Goal: Transaction & Acquisition: Purchase product/service

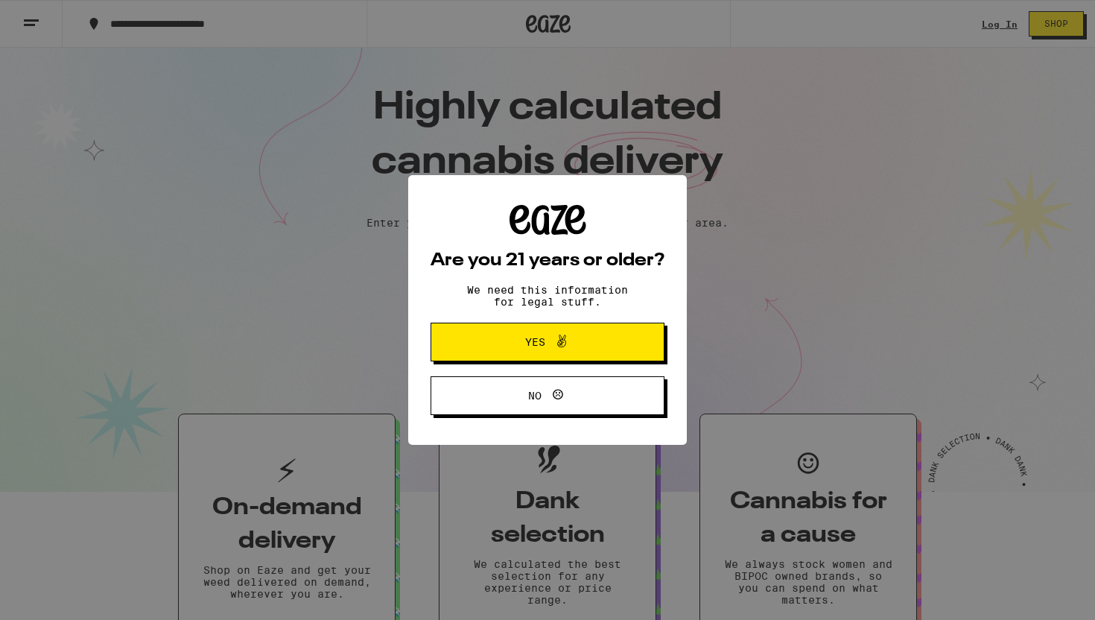
click at [490, 337] on button "Yes" at bounding box center [548, 342] width 234 height 39
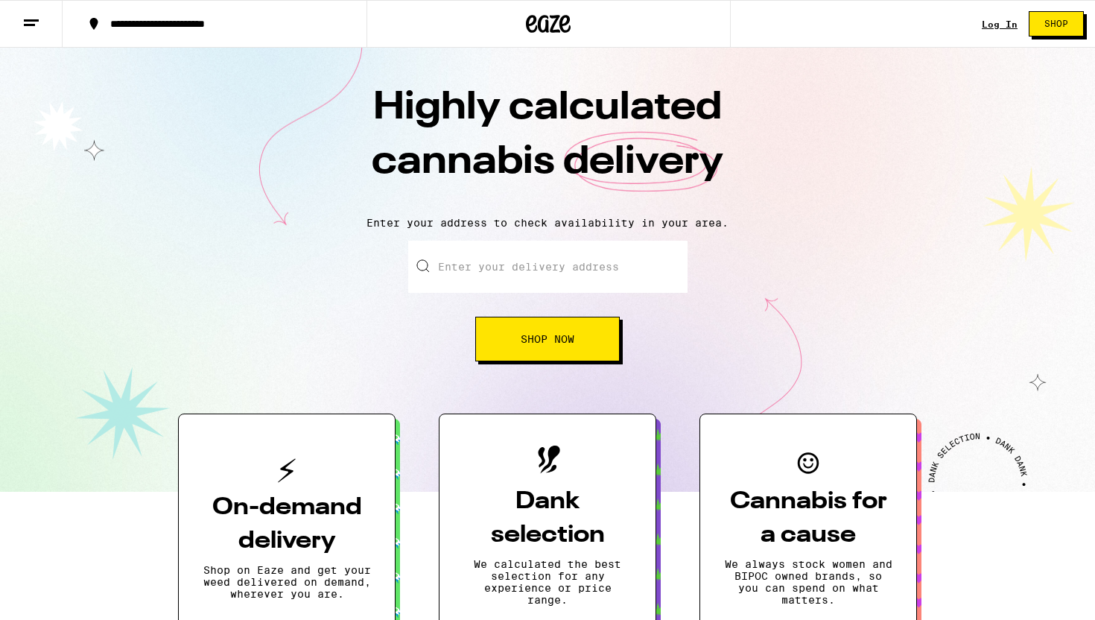
click at [1008, 22] on link "Log In" at bounding box center [1000, 24] width 36 height 10
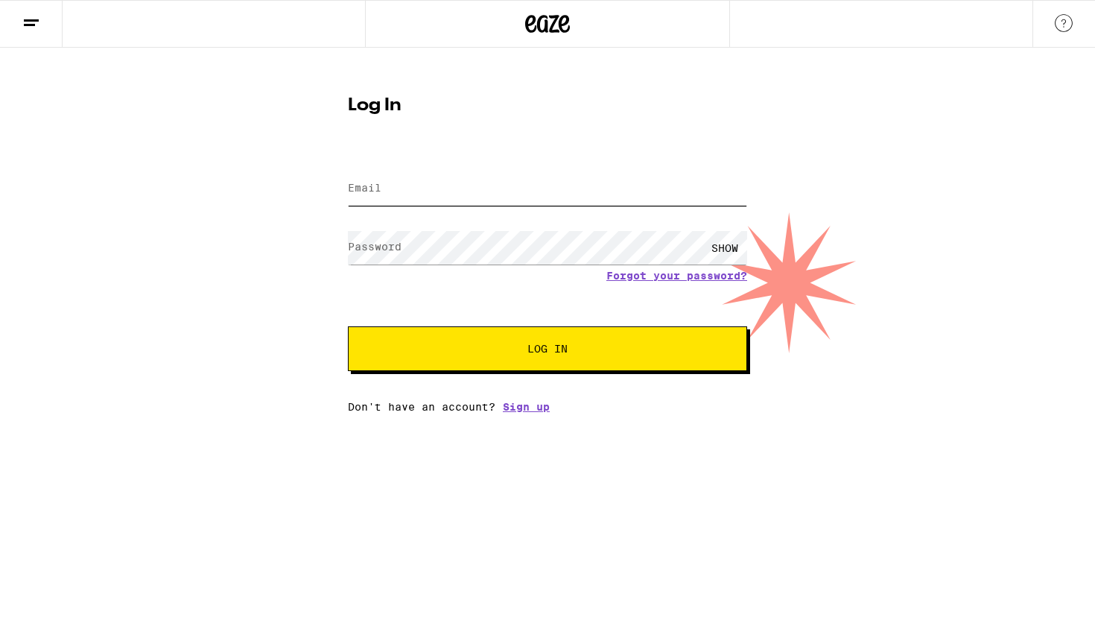
click at [454, 182] on input "Email" at bounding box center [547, 189] width 399 height 34
type input "[EMAIL_ADDRESS][DOMAIN_NAME]"
click at [348, 326] on button "Log In" at bounding box center [547, 348] width 399 height 45
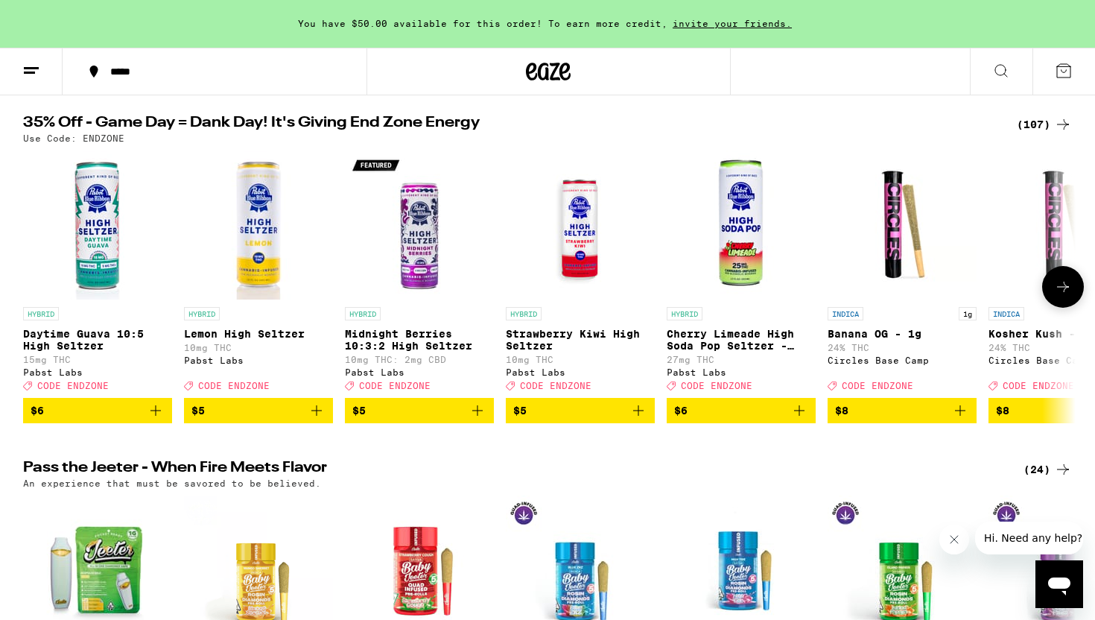
scroll to position [2, 0]
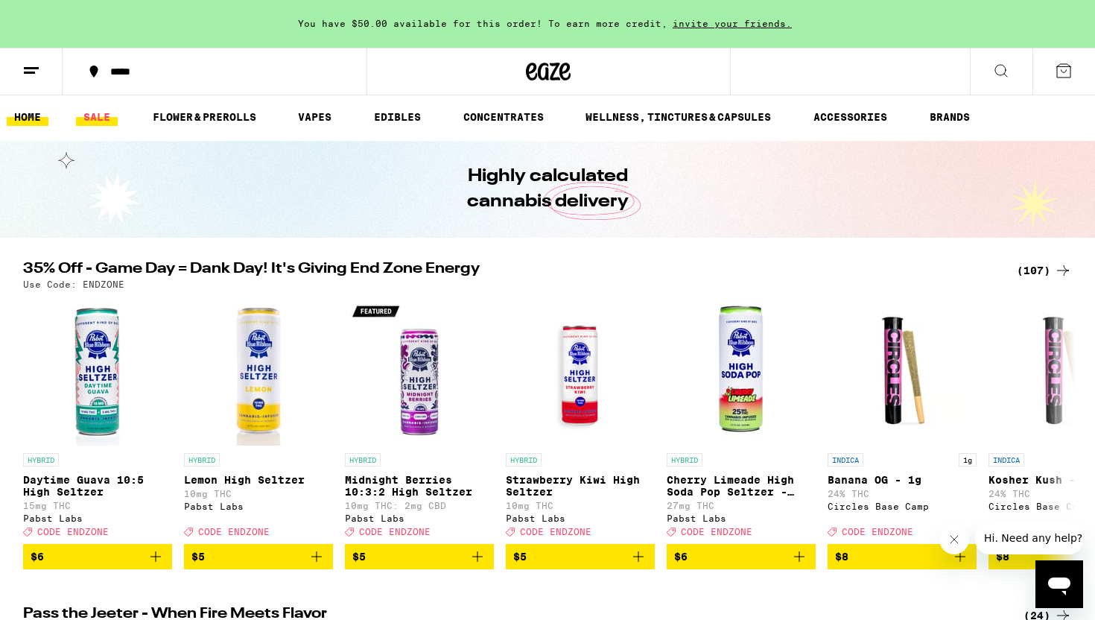
click at [101, 114] on link "SALE" at bounding box center [97, 117] width 42 height 18
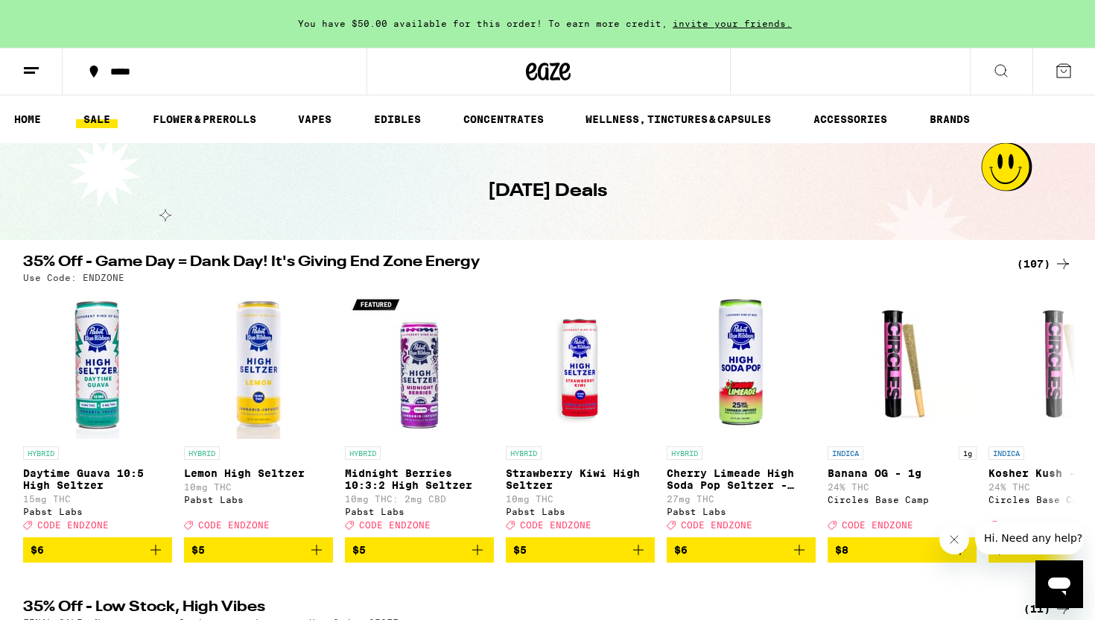
click at [1060, 261] on icon at bounding box center [1063, 264] width 18 height 18
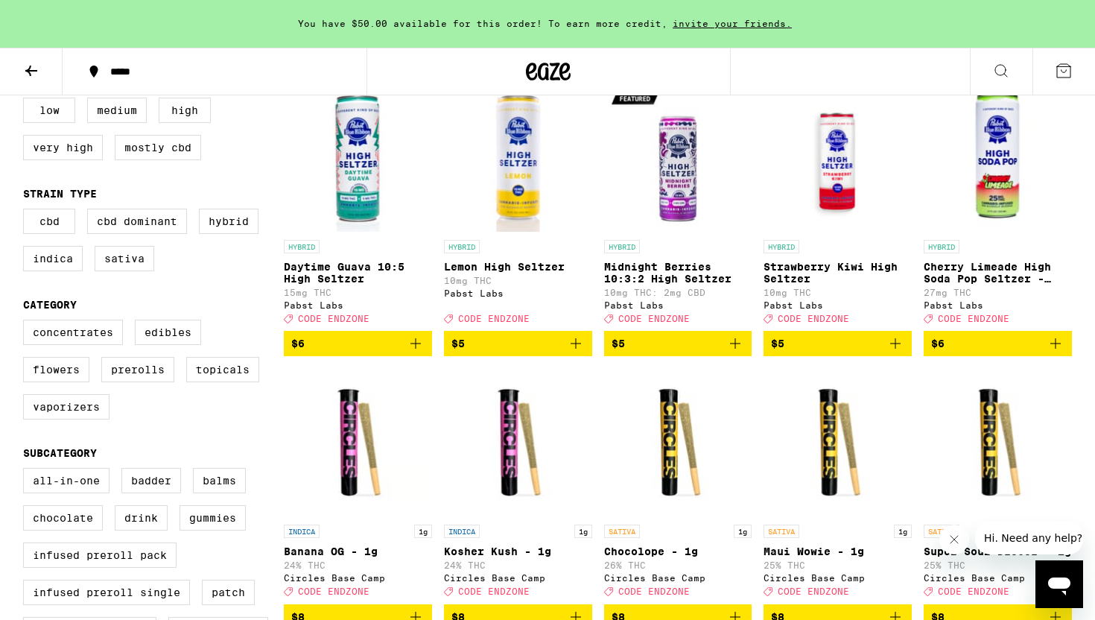
scroll to position [180, 0]
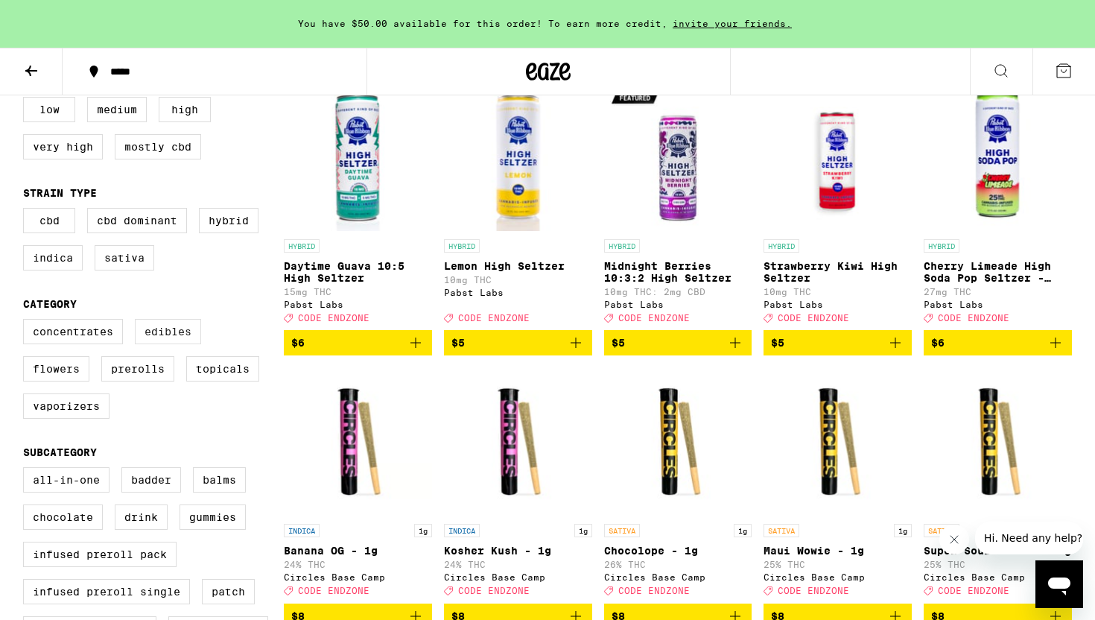
click at [184, 344] on label "Edibles" at bounding box center [168, 331] width 66 height 25
click at [27, 322] on input "Edibles" at bounding box center [26, 321] width 1 height 1
checkbox input "true"
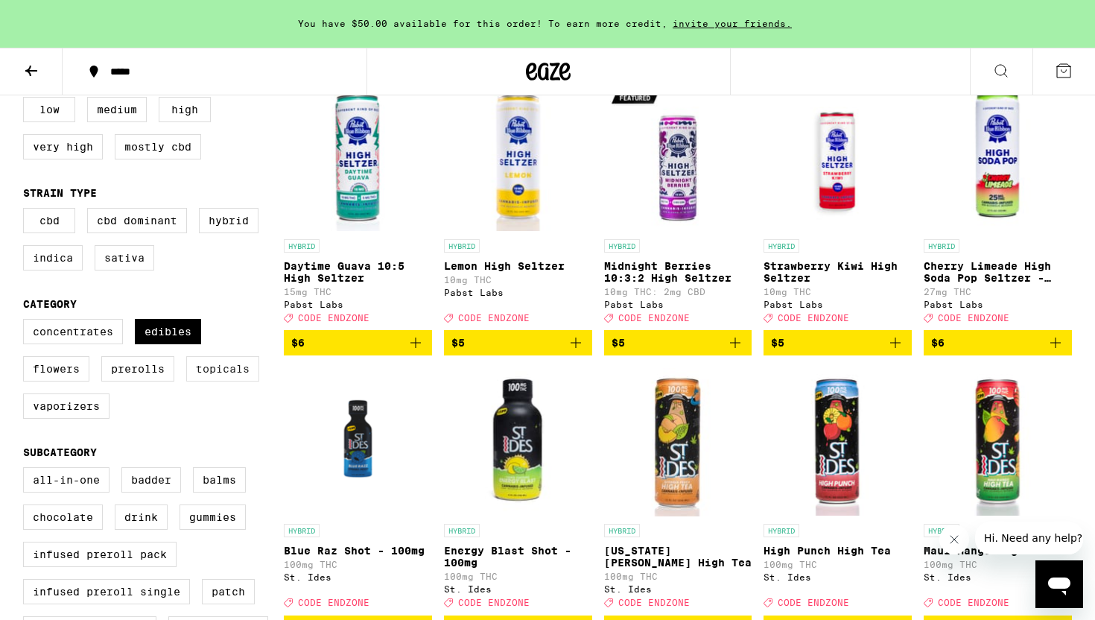
click at [222, 381] on label "Topicals" at bounding box center [222, 368] width 73 height 25
click at [27, 322] on input "Topicals" at bounding box center [26, 321] width 1 height 1
checkbox input "true"
click at [86, 342] on label "Concentrates" at bounding box center [73, 331] width 100 height 25
click at [27, 322] on input "Concentrates" at bounding box center [26, 321] width 1 height 1
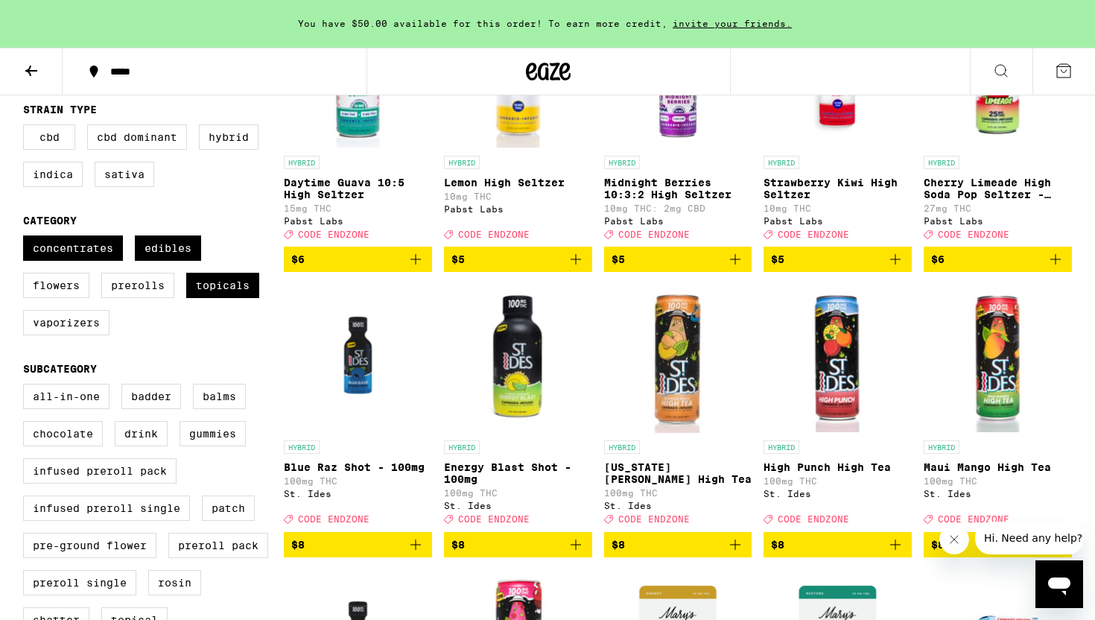
scroll to position [197, 0]
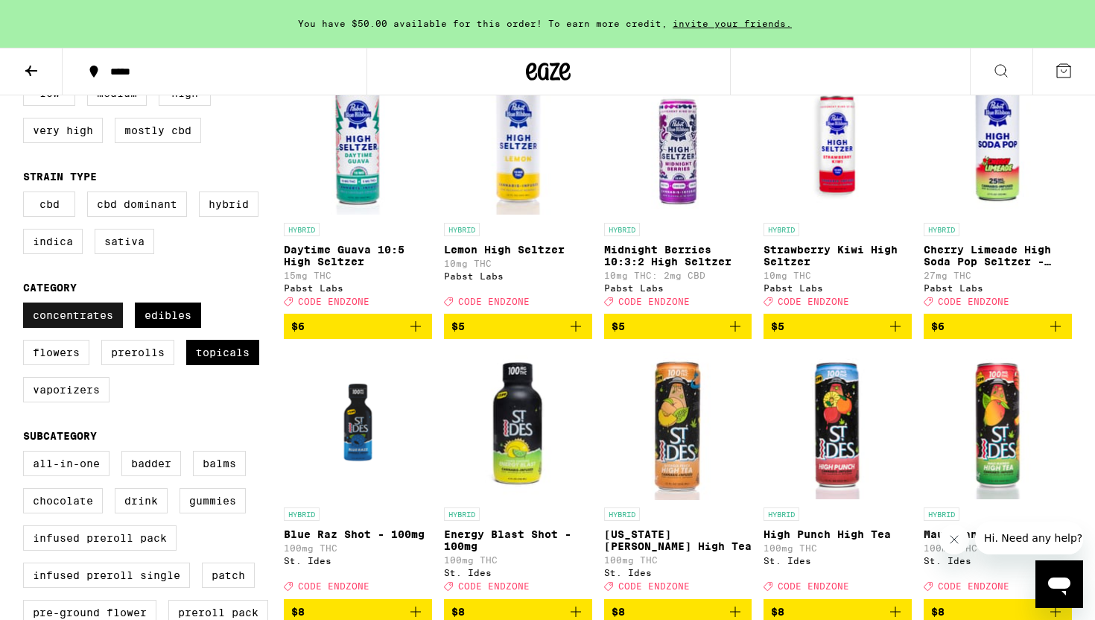
click at [104, 328] on label "Concentrates" at bounding box center [73, 314] width 100 height 25
click at [27, 305] on input "Concentrates" at bounding box center [26, 305] width 1 height 1
checkbox input "false"
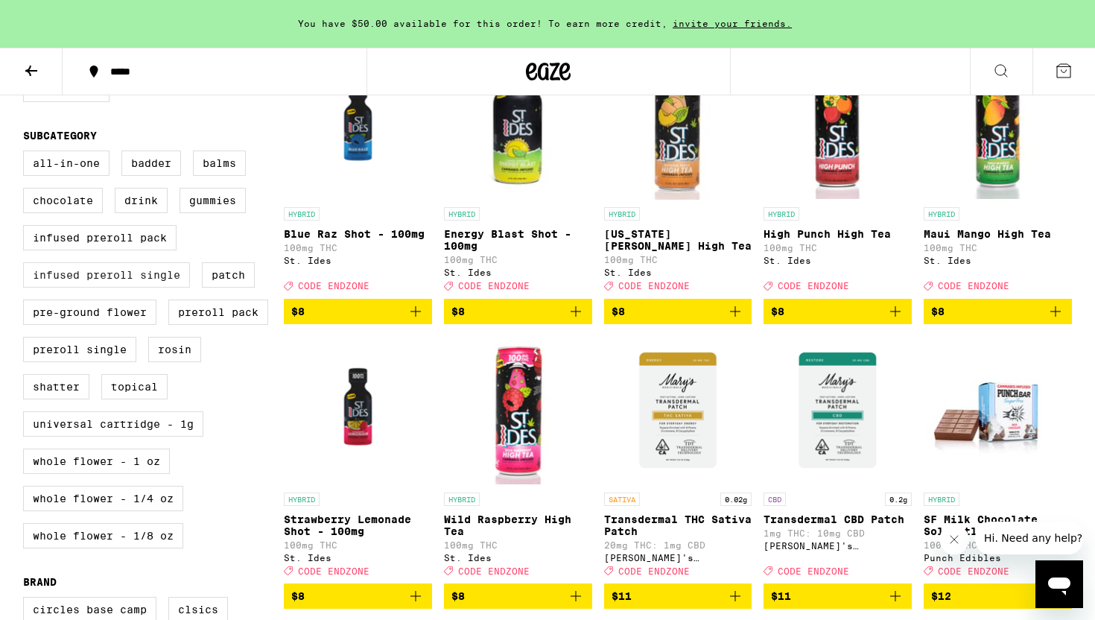
scroll to position [279, 0]
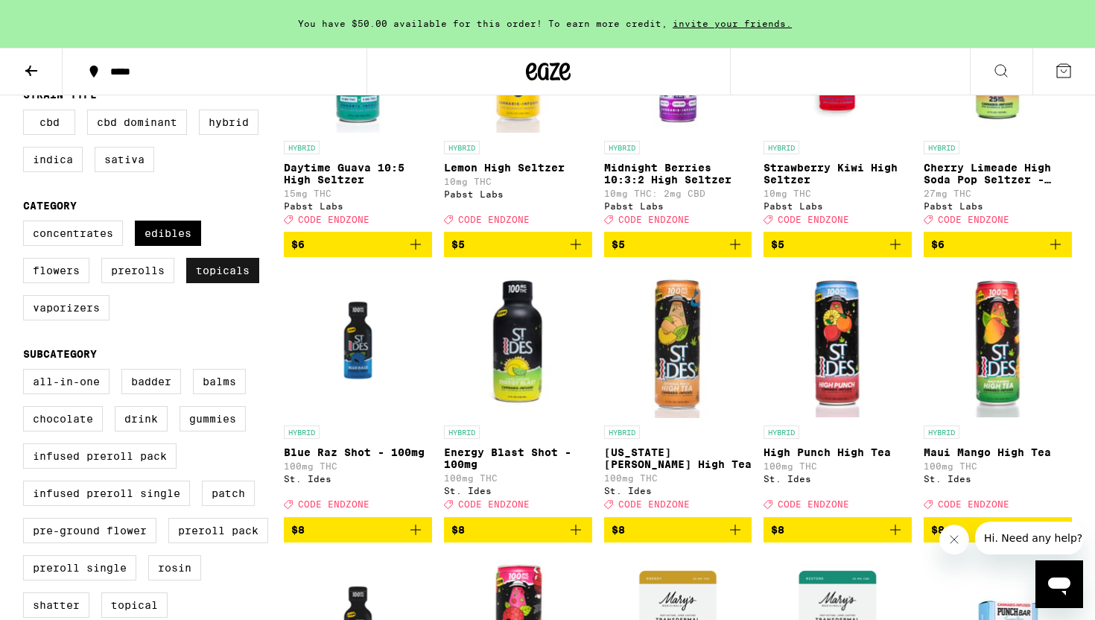
click at [238, 283] on label "Topicals" at bounding box center [222, 270] width 73 height 25
click at [27, 223] on input "Topicals" at bounding box center [26, 223] width 1 height 1
checkbox input "false"
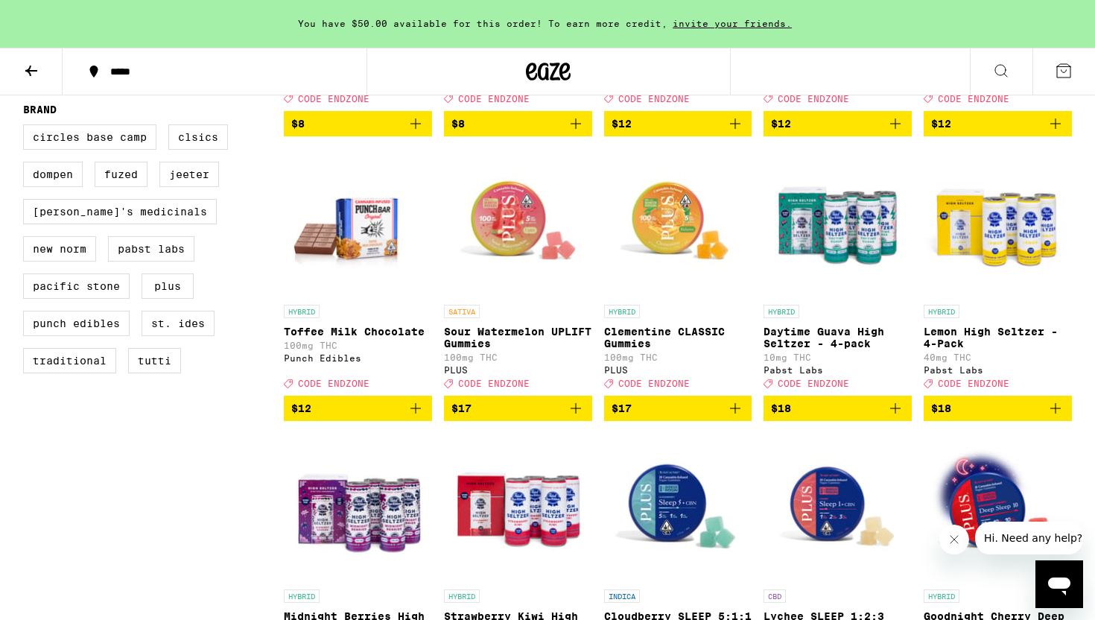
scroll to position [970, 0]
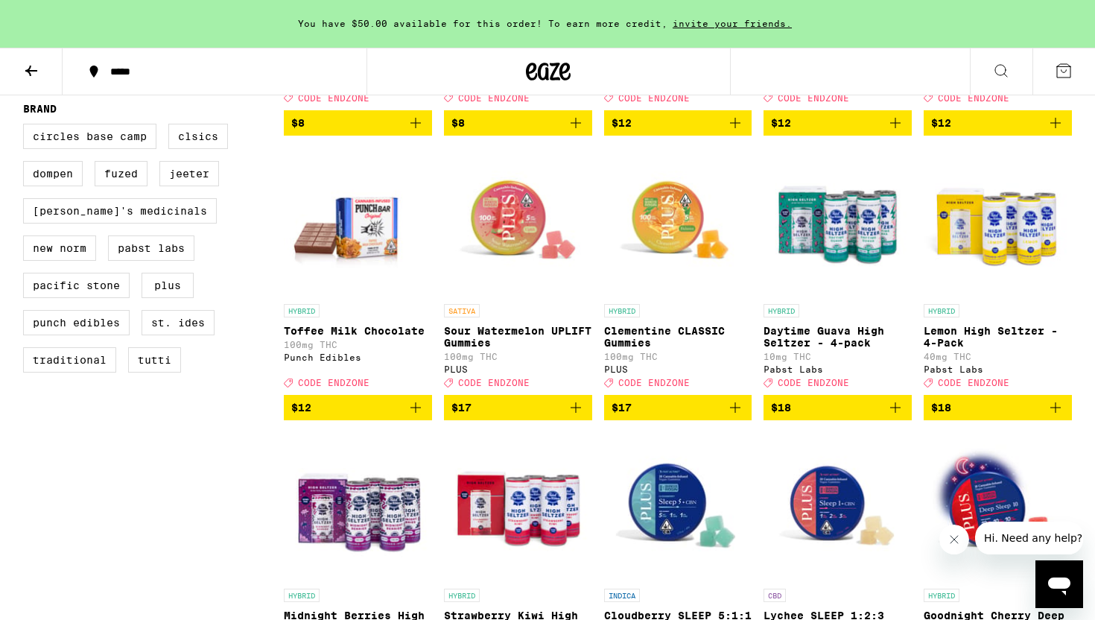
click at [517, 243] on img "Open page for Sour Watermelon UPLIFT Gummies from PLUS" at bounding box center [518, 222] width 148 height 149
click at [682, 247] on img "Open page for Clementine CLASSIC Gummies from PLUS" at bounding box center [678, 222] width 148 height 149
click at [570, 416] on icon "Add to bag" at bounding box center [576, 408] width 18 height 18
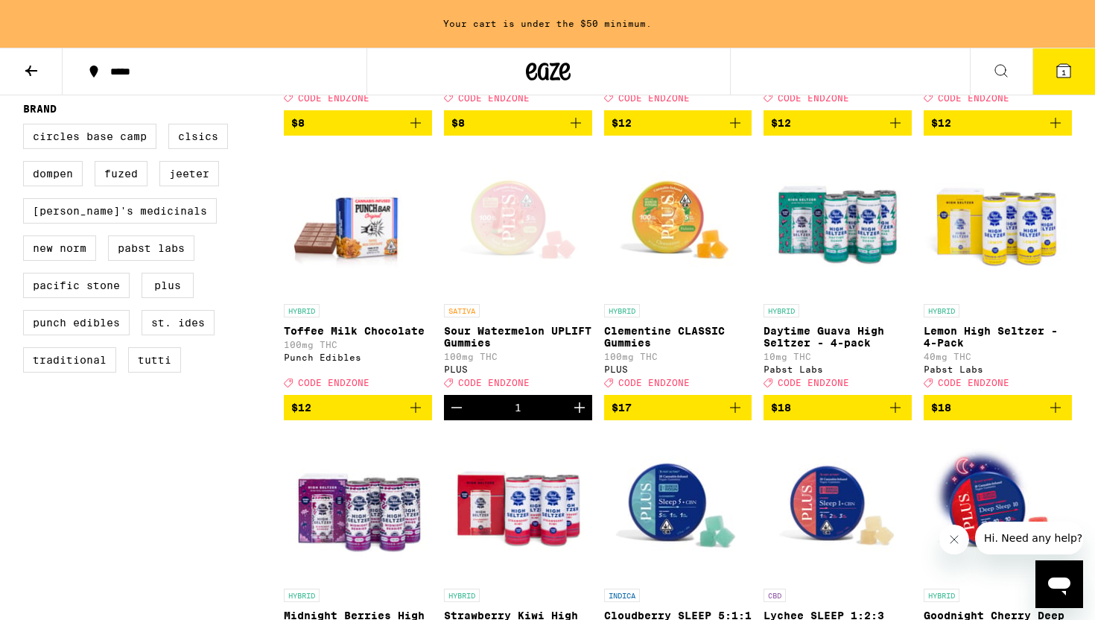
click at [738, 416] on icon "Add to bag" at bounding box center [735, 408] width 18 height 18
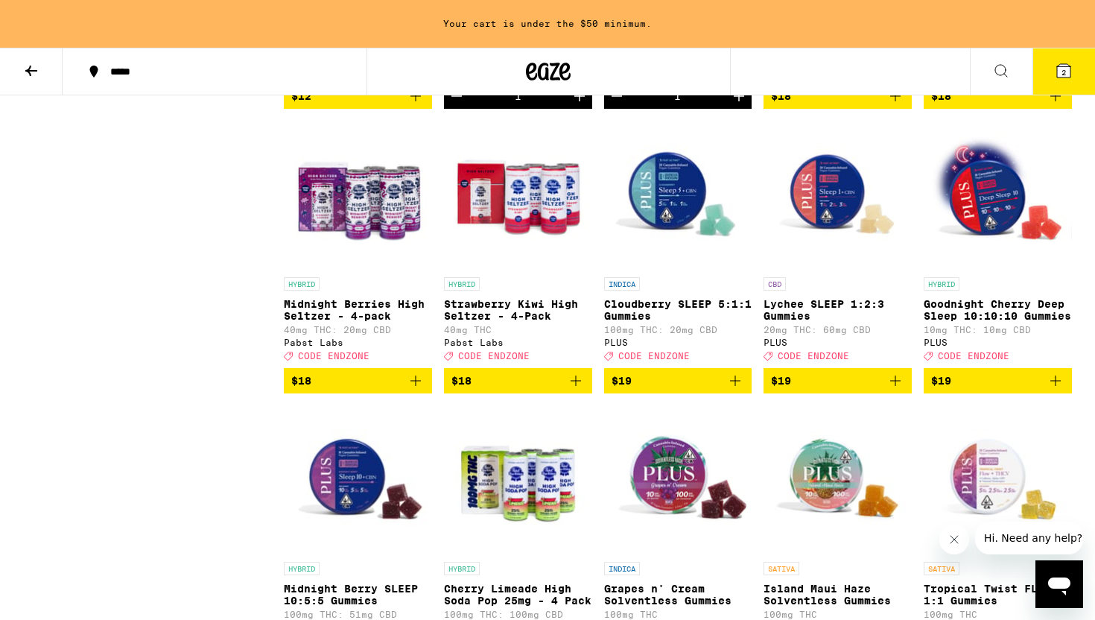
scroll to position [1285, 0]
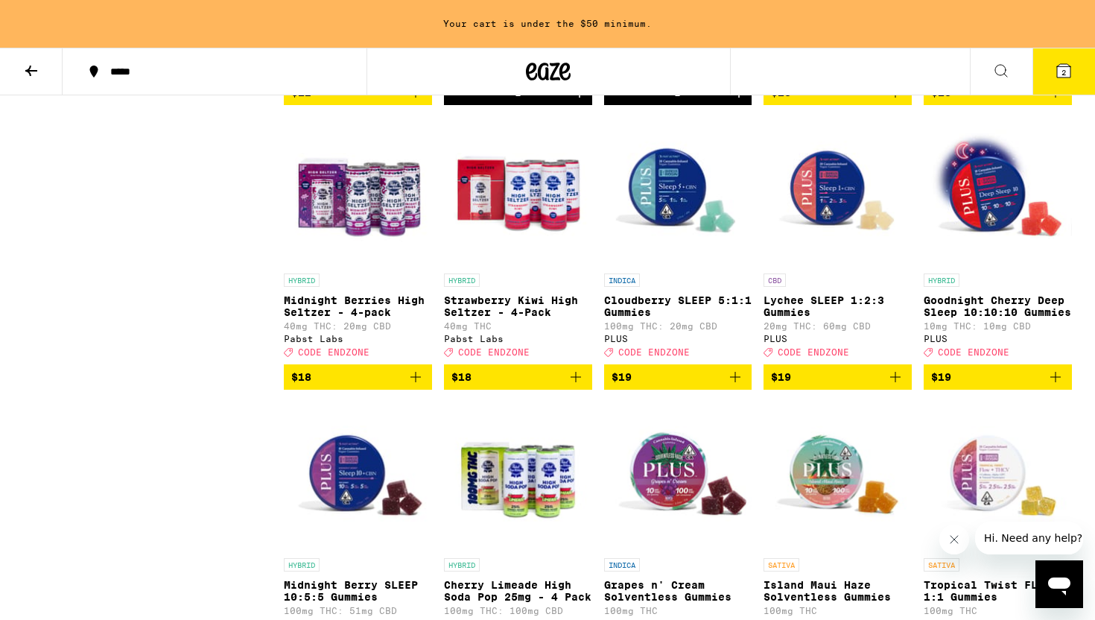
click at [665, 237] on img "Open page for Cloudberry SLEEP 5:1:1 Gummies from PLUS" at bounding box center [678, 191] width 148 height 149
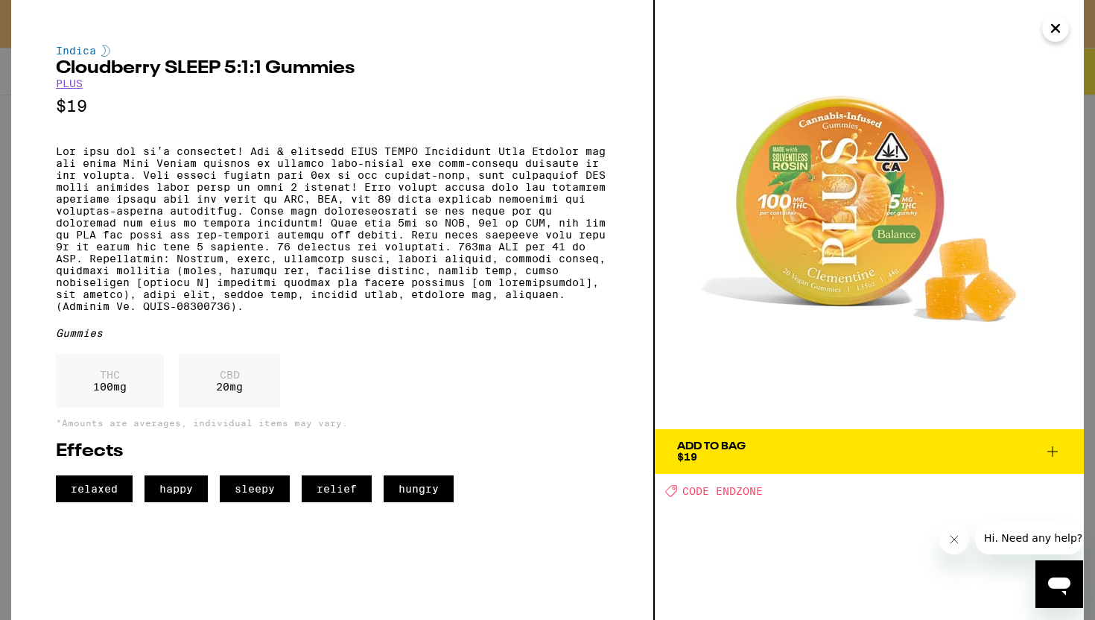
click at [757, 449] on span "Add To Bag $19" at bounding box center [869, 451] width 384 height 21
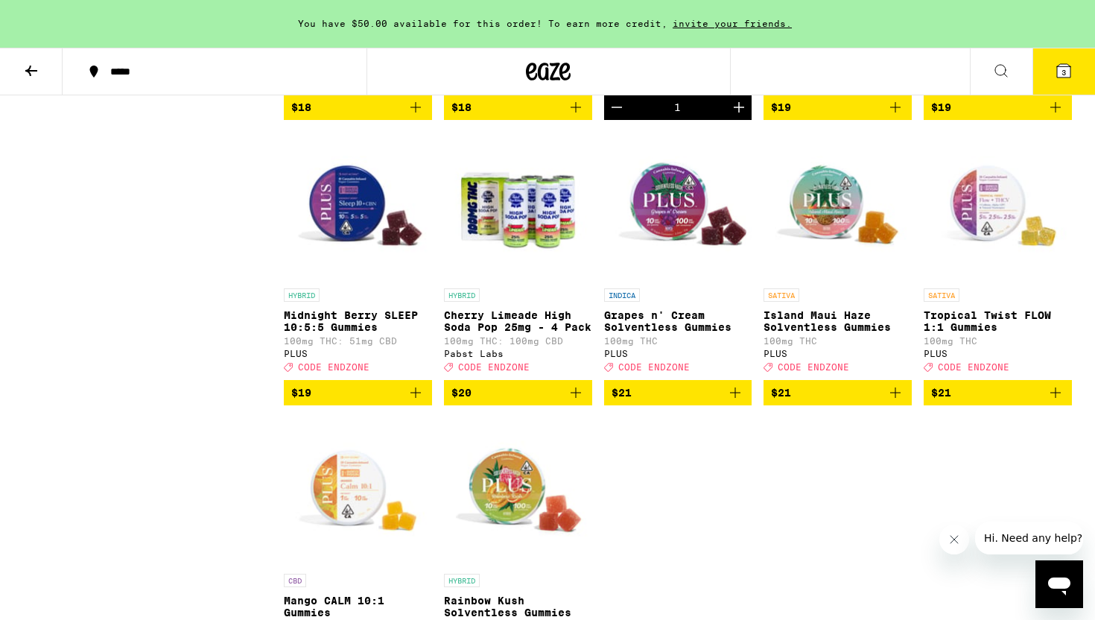
scroll to position [1567, 0]
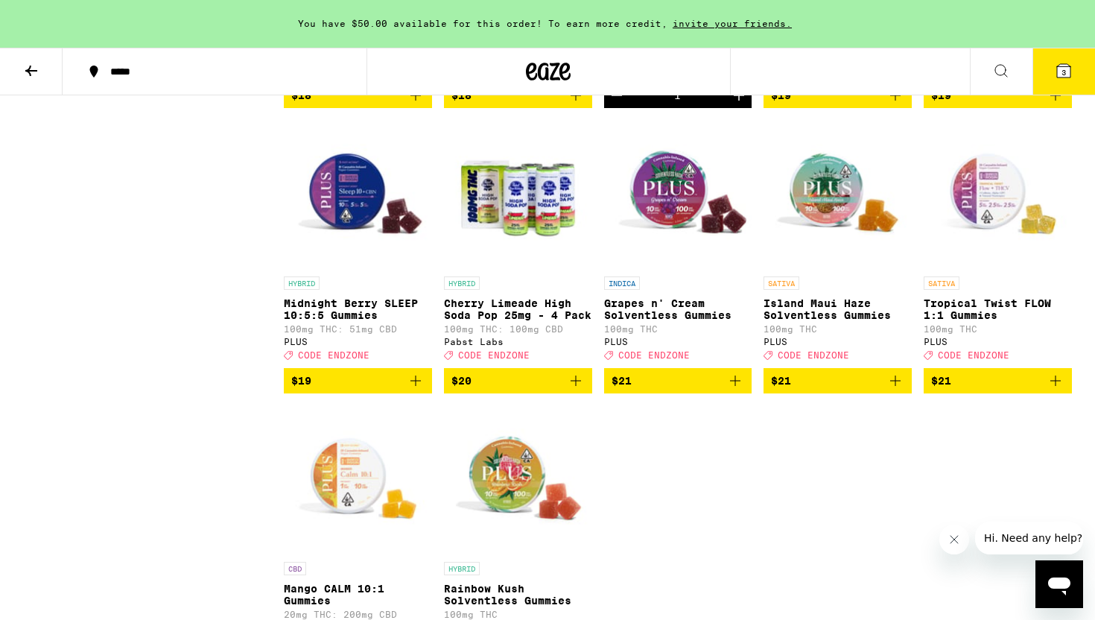
click at [619, 321] on p "Grapes n' Cream Solventless Gummies" at bounding box center [678, 309] width 148 height 24
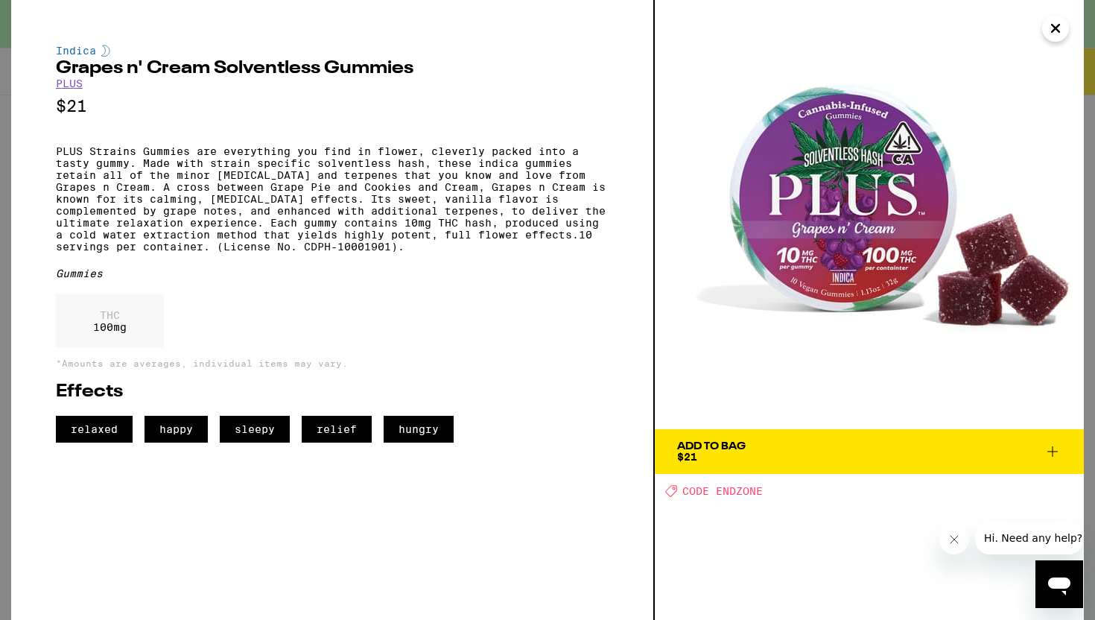
click at [814, 451] on span "Add To Bag $21" at bounding box center [869, 451] width 384 height 21
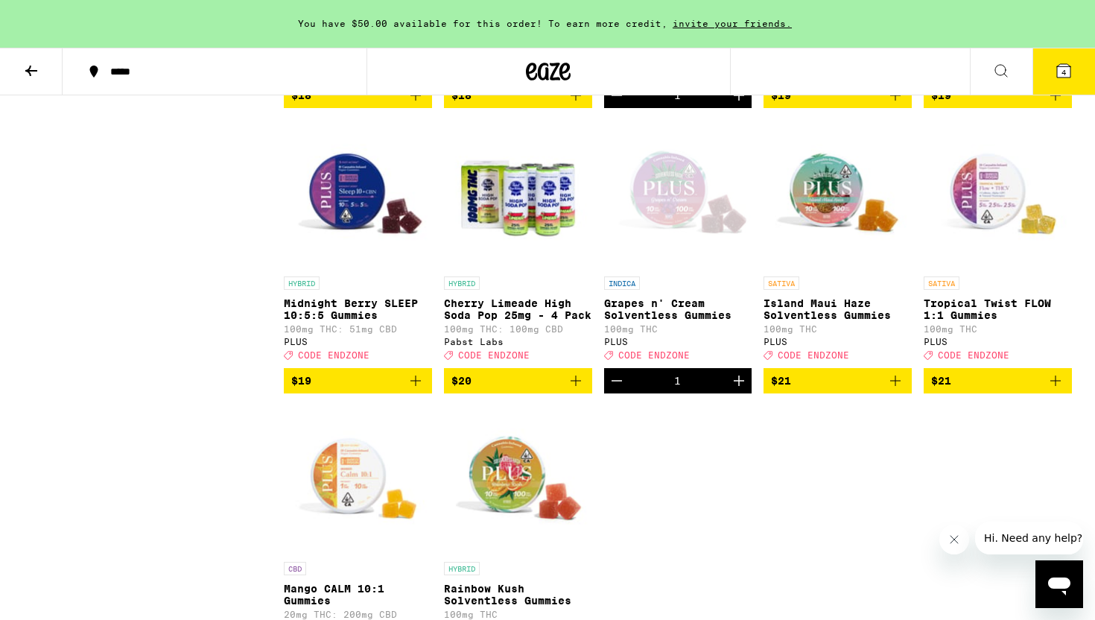
click at [815, 321] on p "Island Maui Haze Solventless Gummies" at bounding box center [838, 309] width 148 height 24
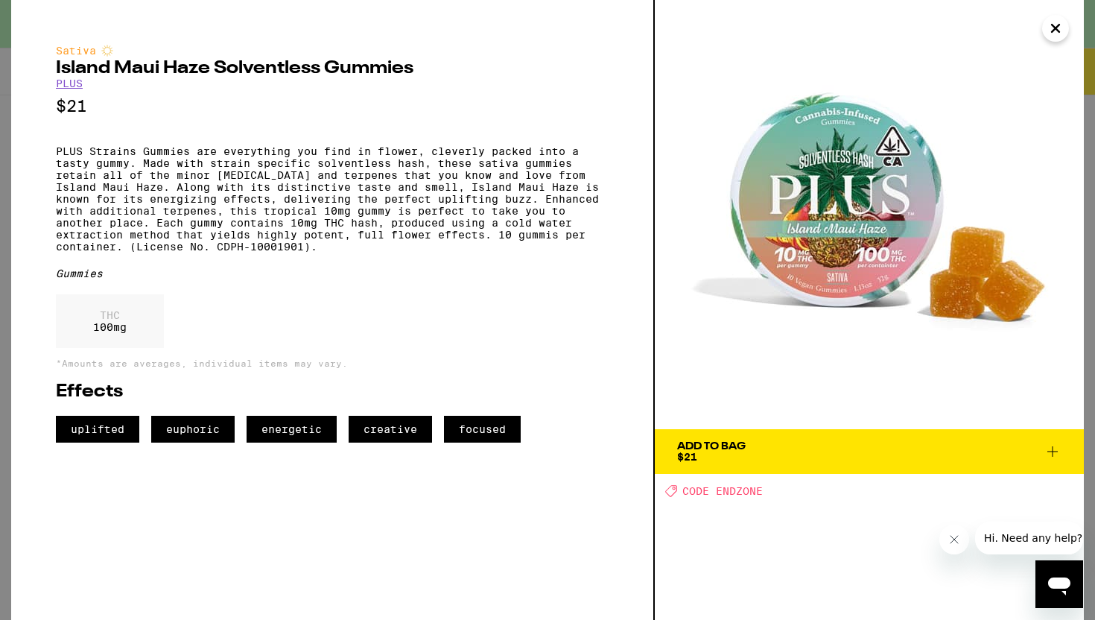
click at [831, 447] on span "Add To Bag $21" at bounding box center [869, 451] width 384 height 21
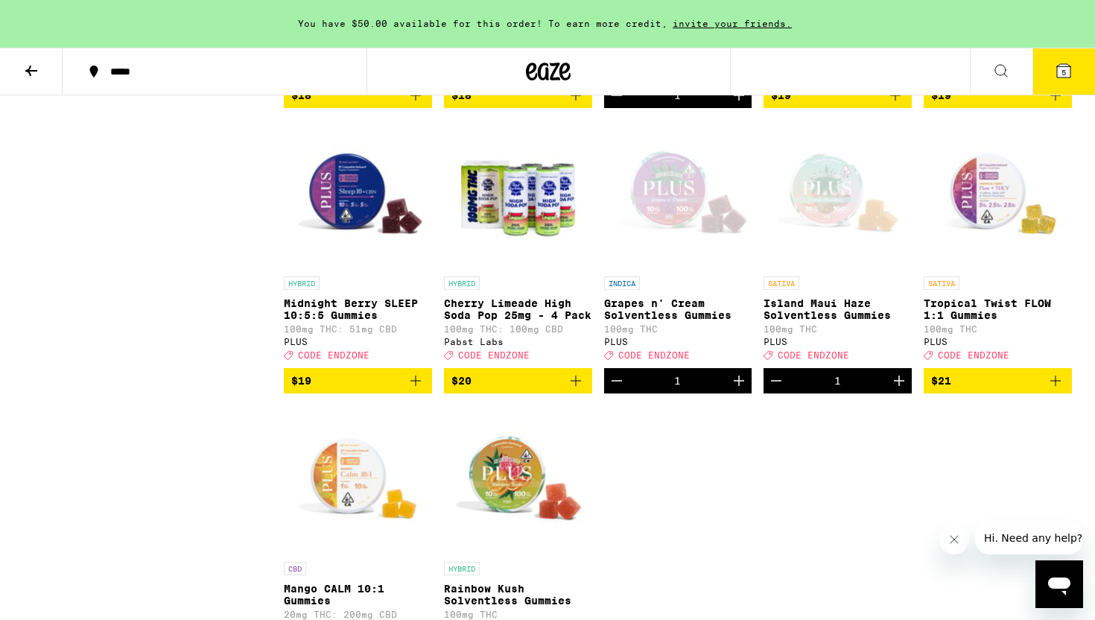
click at [1004, 390] on span "$21" at bounding box center [997, 381] width 133 height 18
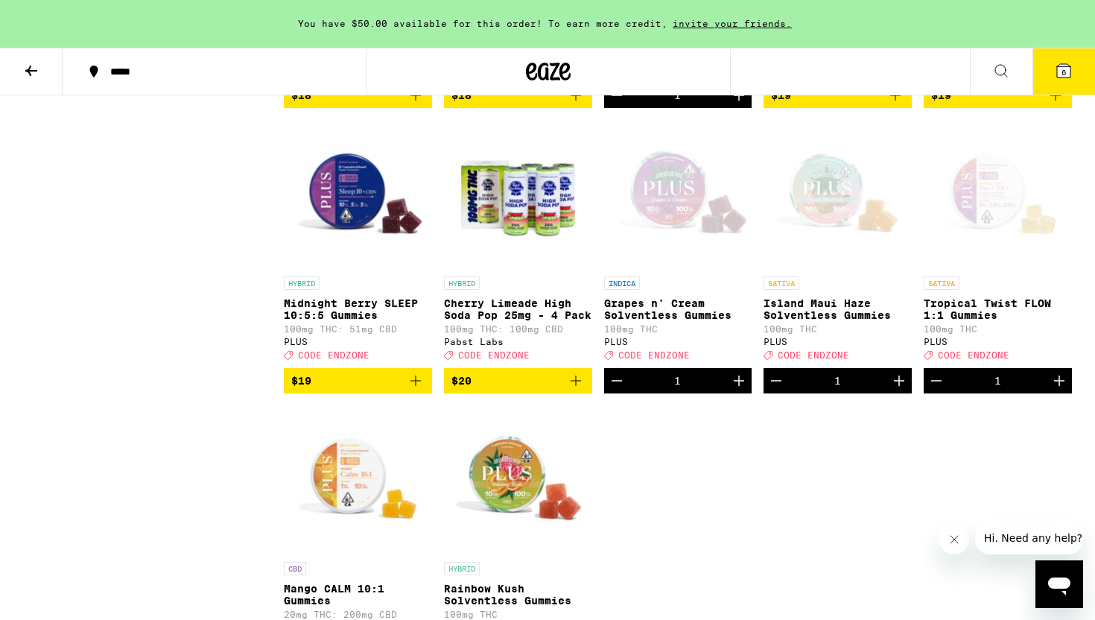
click at [962, 269] on div "Open page for Tropical Twist FLOW 1:1 Gummies from PLUS" at bounding box center [998, 194] width 148 height 149
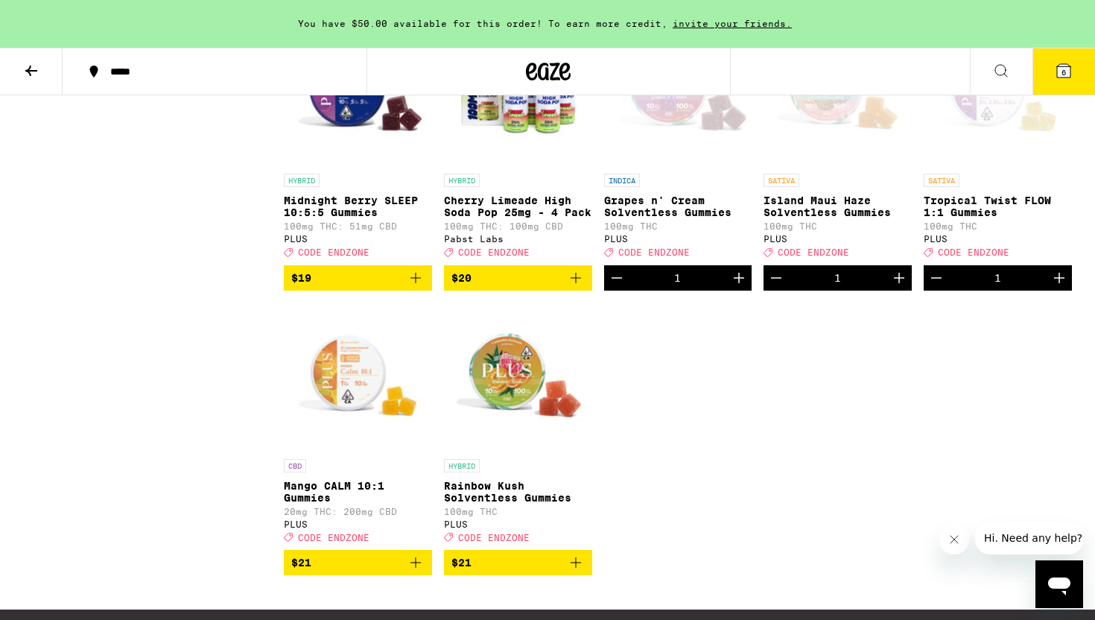
scroll to position [1704, 0]
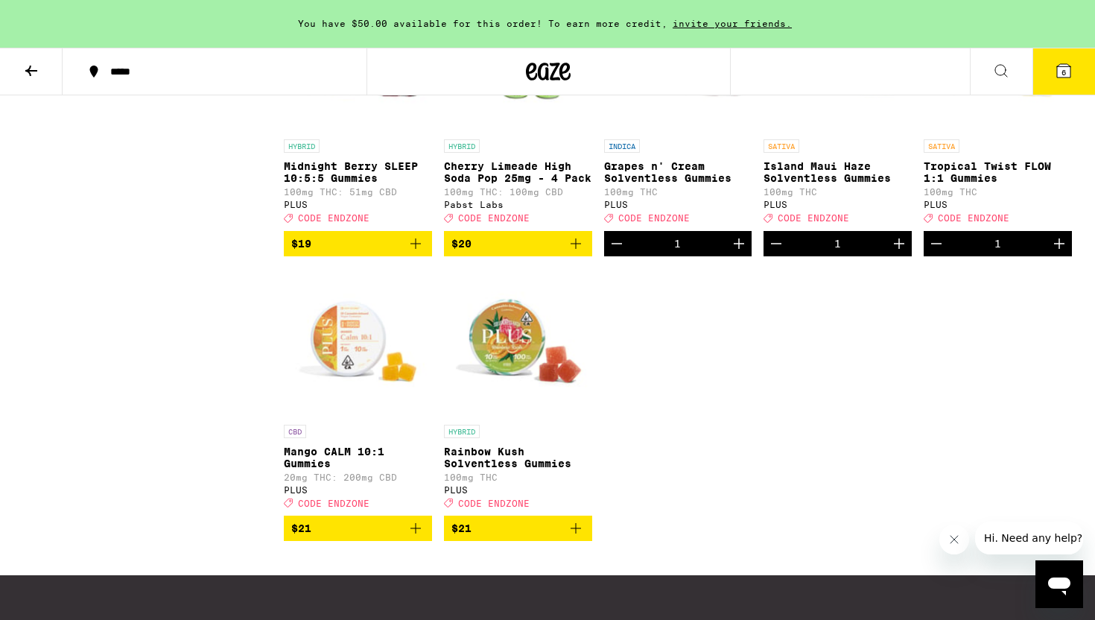
click at [355, 412] on img "Open page for Mango CALM 10:1 Gummies from PLUS" at bounding box center [358, 342] width 148 height 149
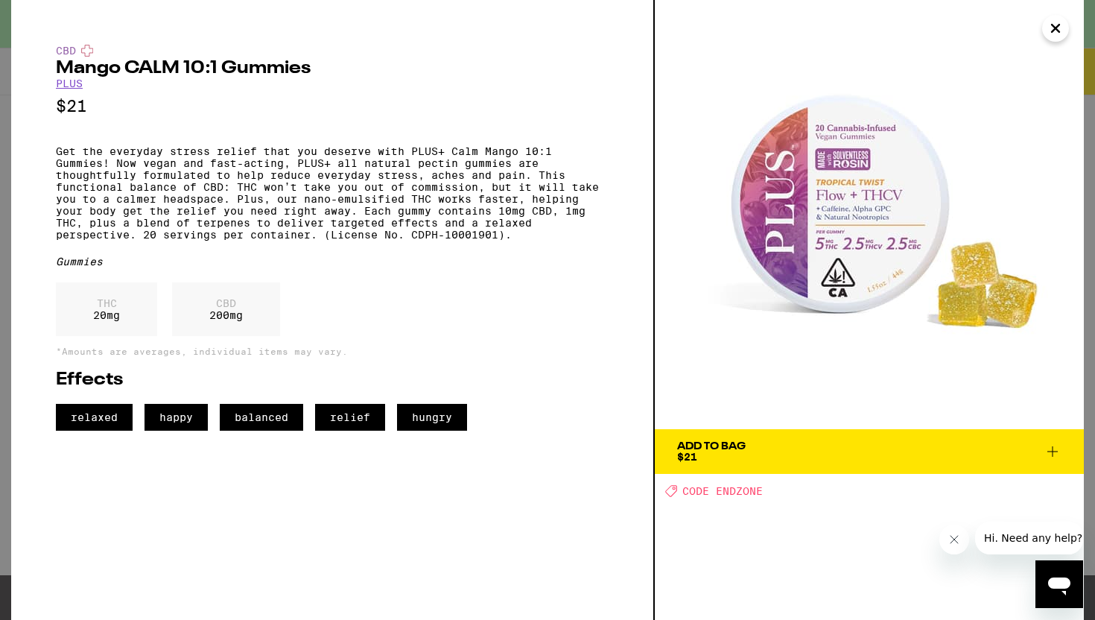
click at [891, 442] on span "Add To Bag $21" at bounding box center [869, 451] width 384 height 21
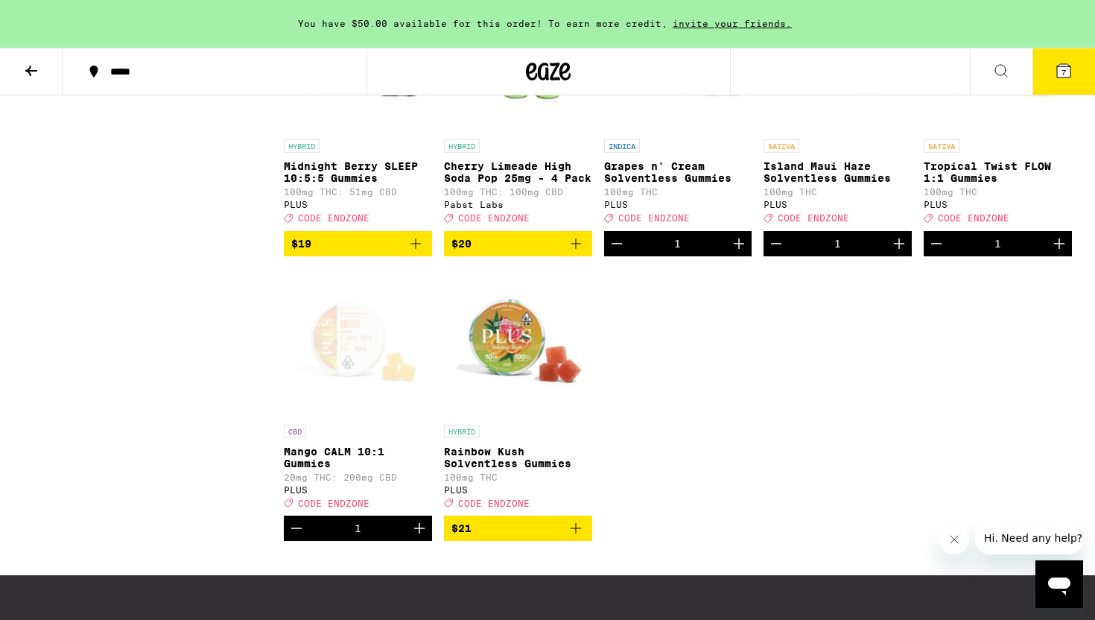
click at [1053, 77] on button "7" at bounding box center [1064, 71] width 63 height 46
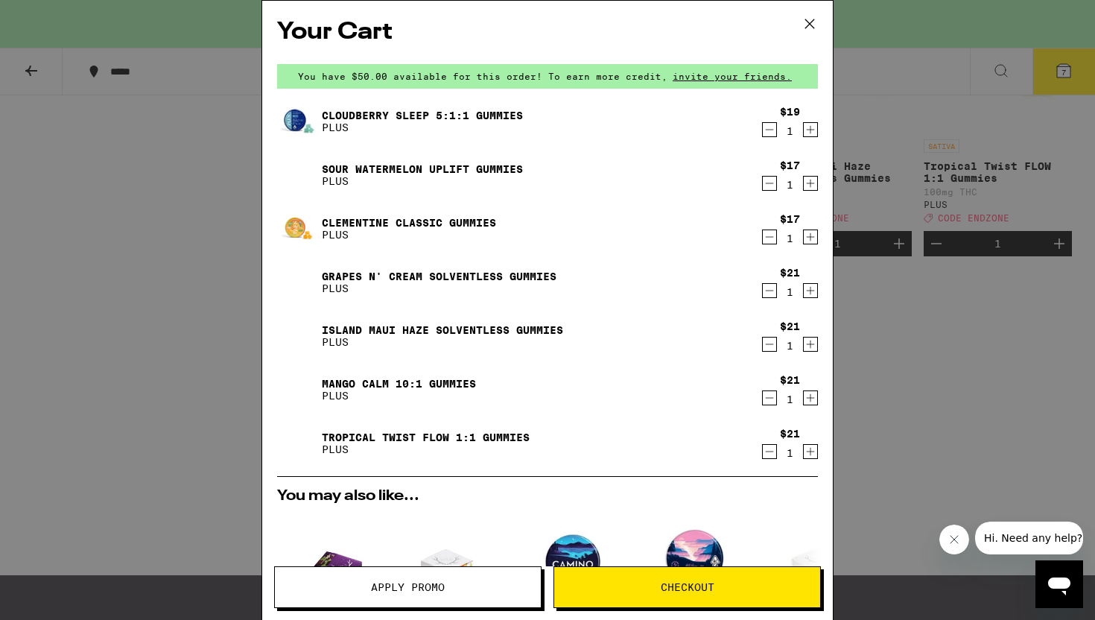
click at [816, 20] on icon at bounding box center [810, 24] width 22 height 22
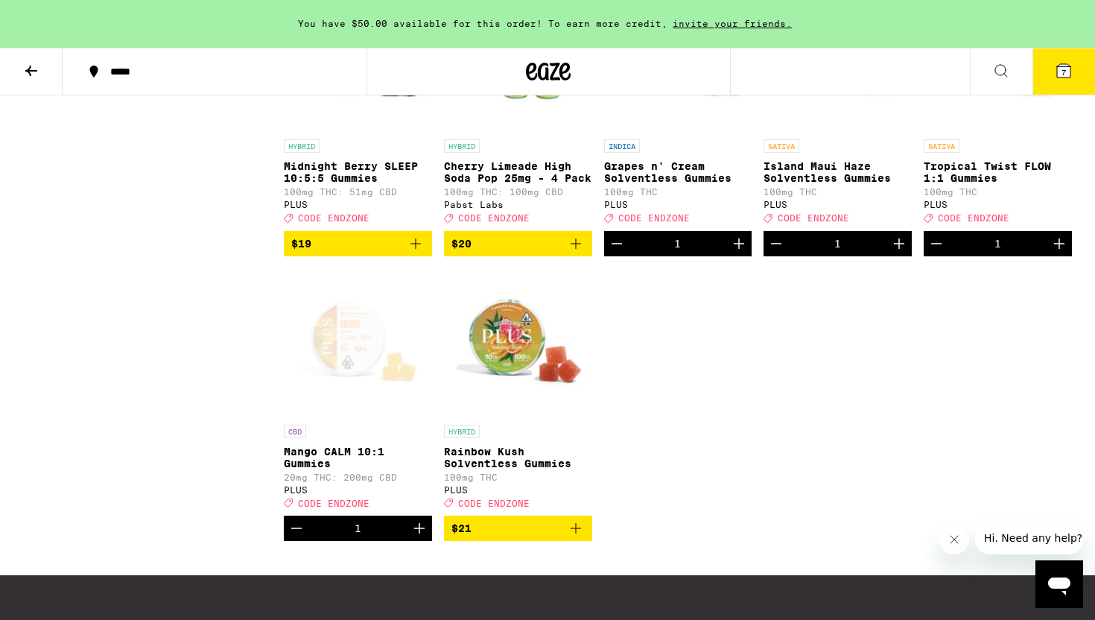
click at [1012, 132] on div "Open page for Tropical Twist FLOW 1:1 Gummies from PLUS" at bounding box center [998, 57] width 148 height 149
click at [1063, 78] on icon at bounding box center [1064, 71] width 18 height 18
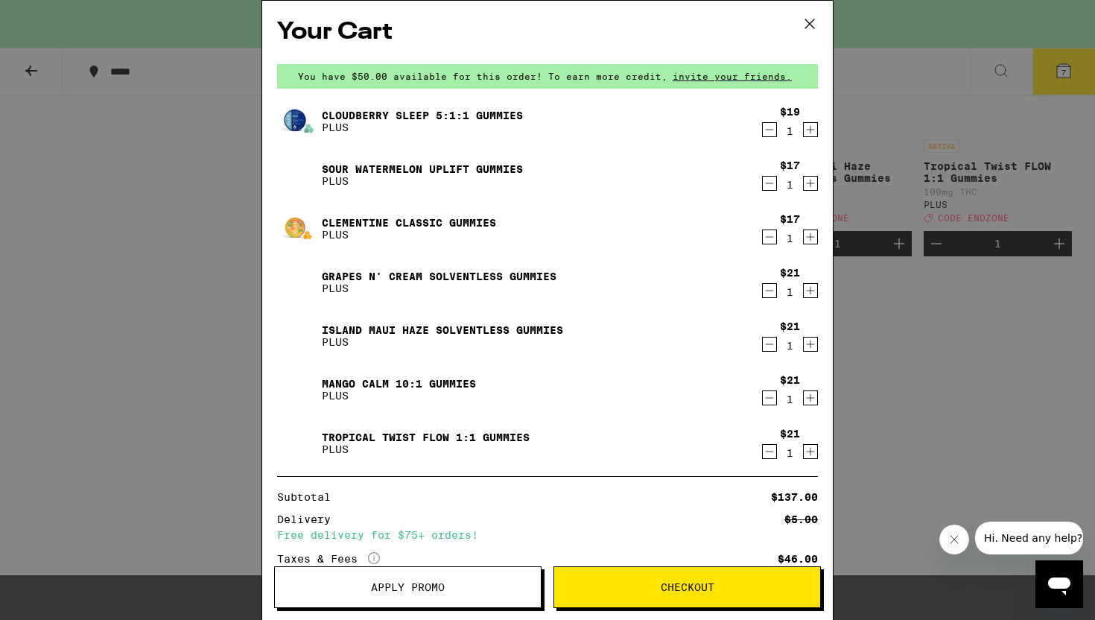
click at [486, 159] on div "Sour Watermelon UPLIFT Gummies PLUS" at bounding box center [518, 175] width 483 height 42
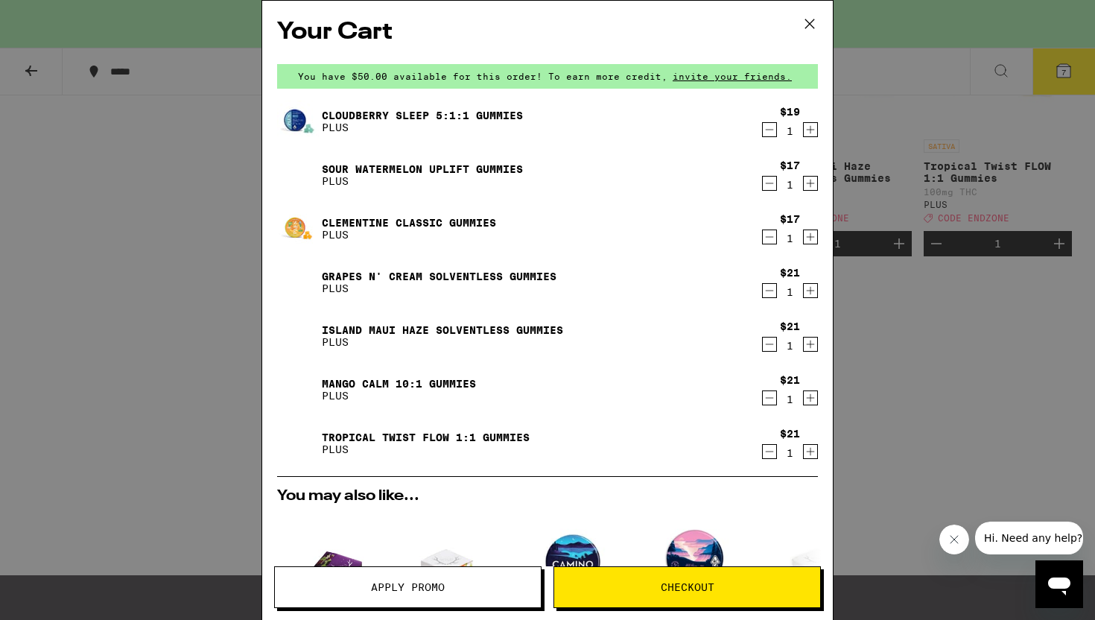
click at [486, 164] on link "Sour Watermelon UPLIFT Gummies" at bounding box center [422, 169] width 201 height 12
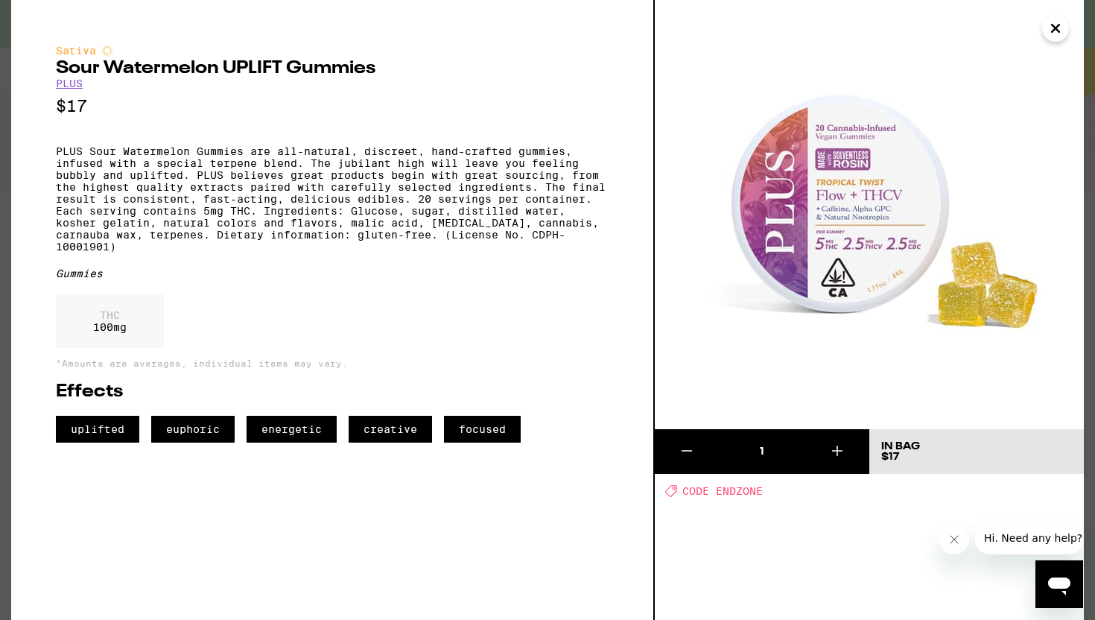
scroll to position [1704, 0]
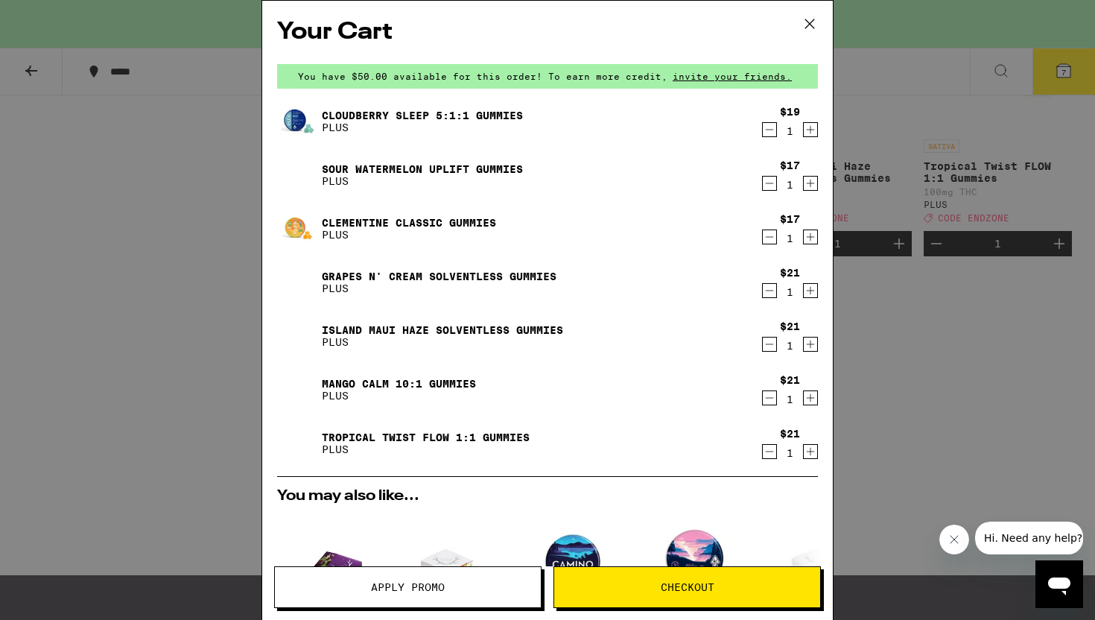
click at [451, 222] on link "Clementine CLASSIC Gummies" at bounding box center [409, 223] width 174 height 12
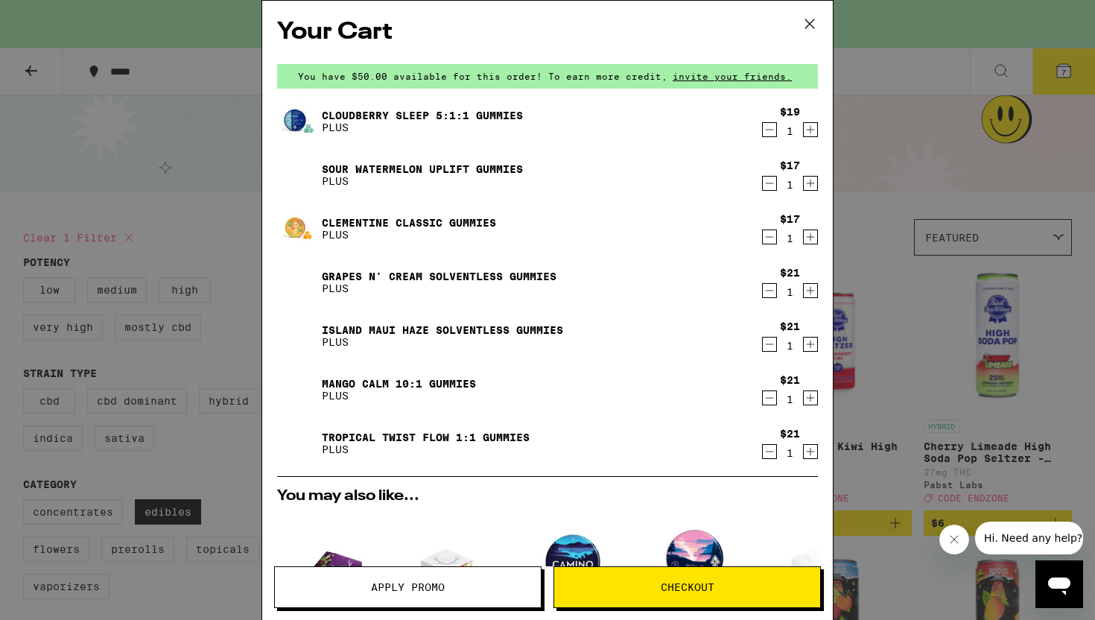
scroll to position [1704, 0]
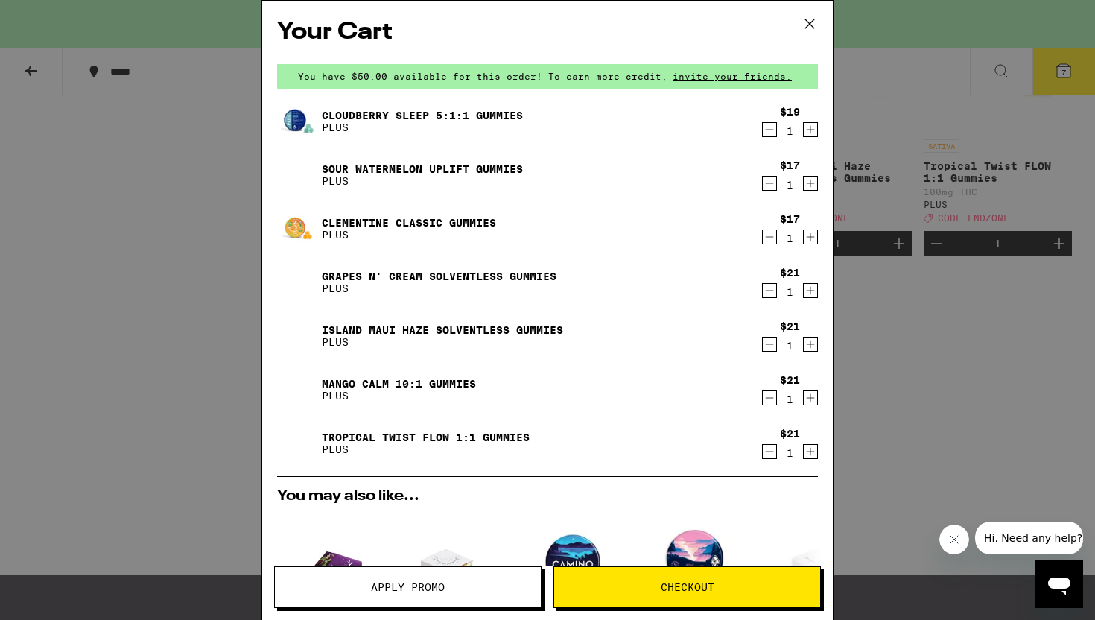
click at [443, 270] on link "Grapes n' Cream Solventless Gummies" at bounding box center [439, 276] width 235 height 12
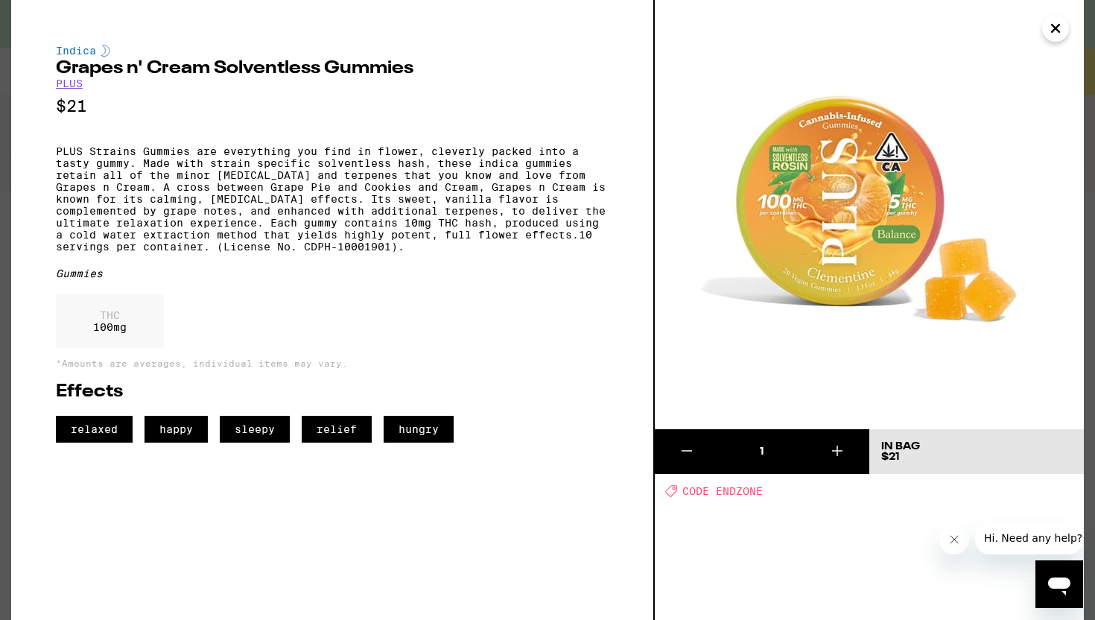
scroll to position [1704, 0]
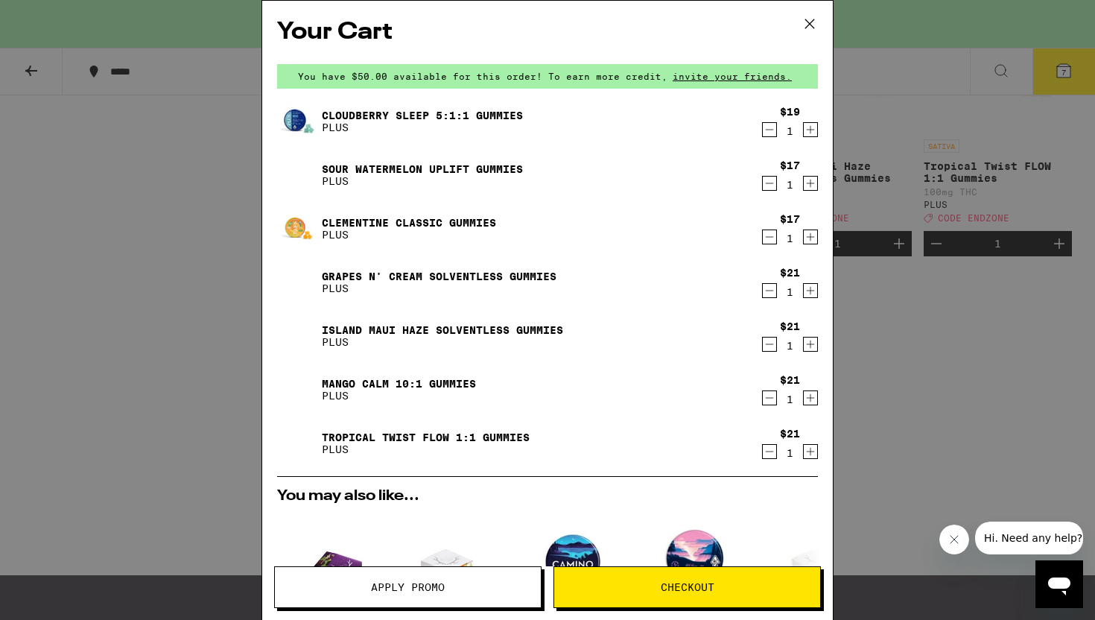
click at [434, 324] on link "Island Maui Haze Solventless Gummies" at bounding box center [442, 330] width 241 height 12
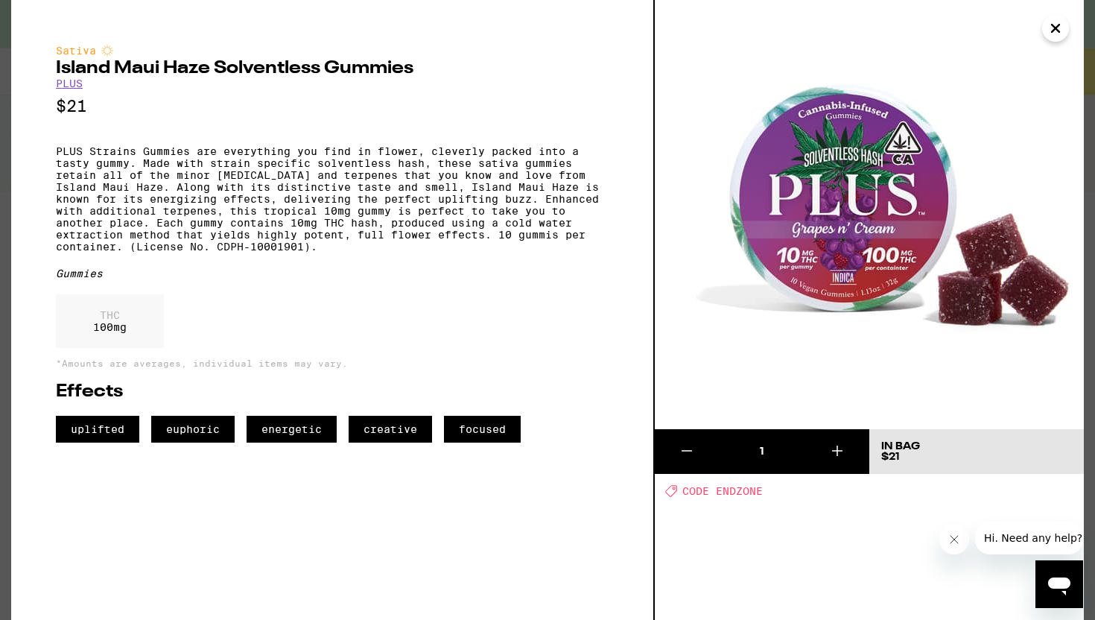
scroll to position [1704, 0]
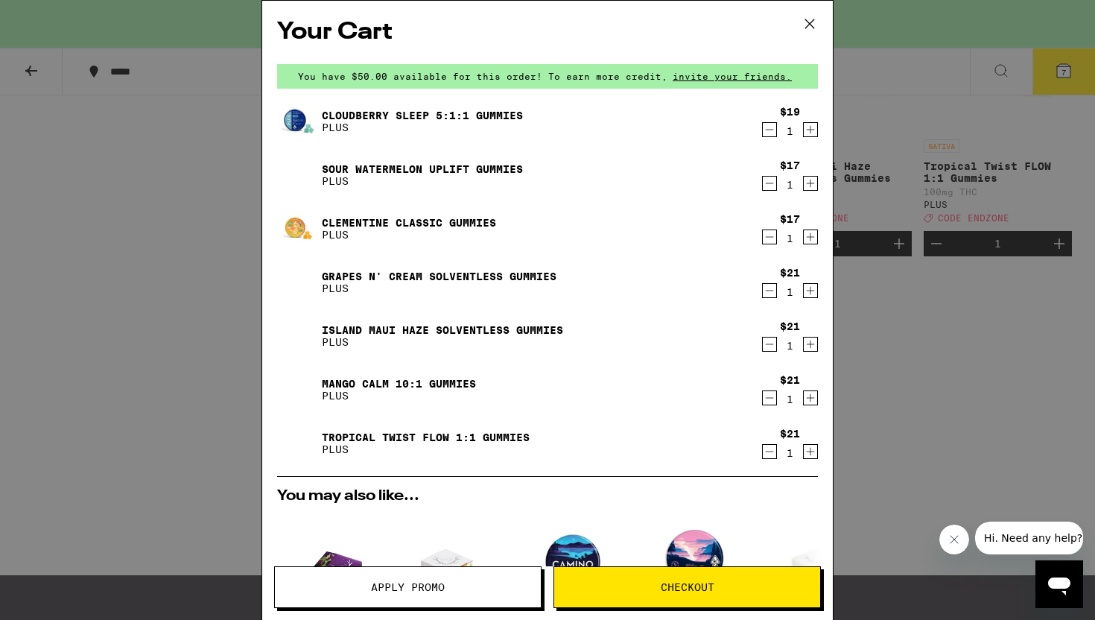
click at [452, 325] on link "Island Maui Haze Solventless Gummies" at bounding box center [442, 330] width 241 height 12
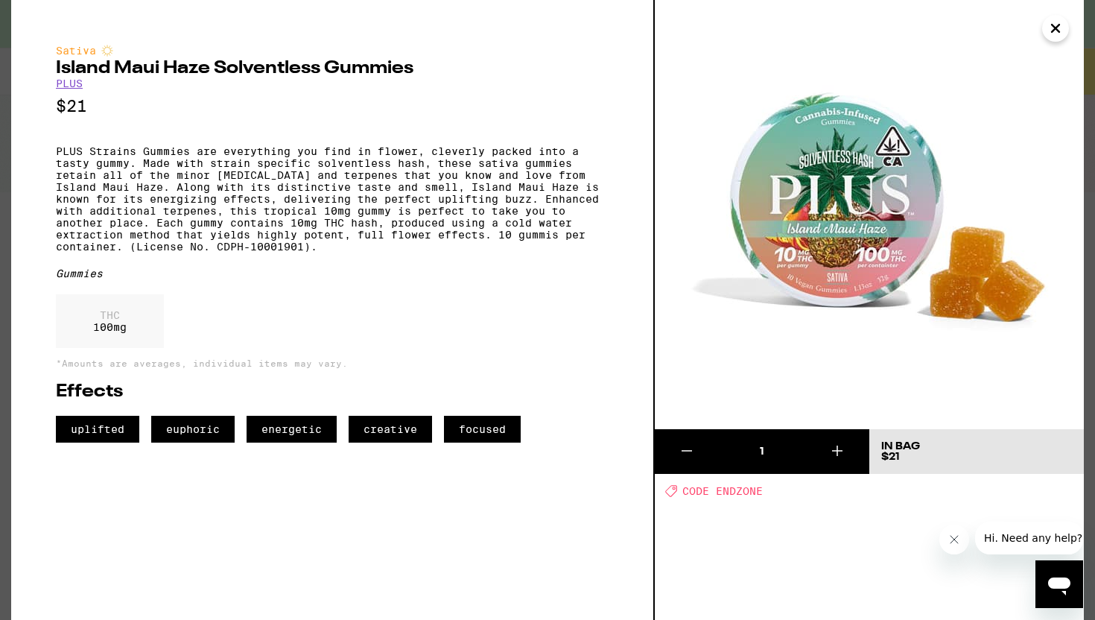
scroll to position [1704, 0]
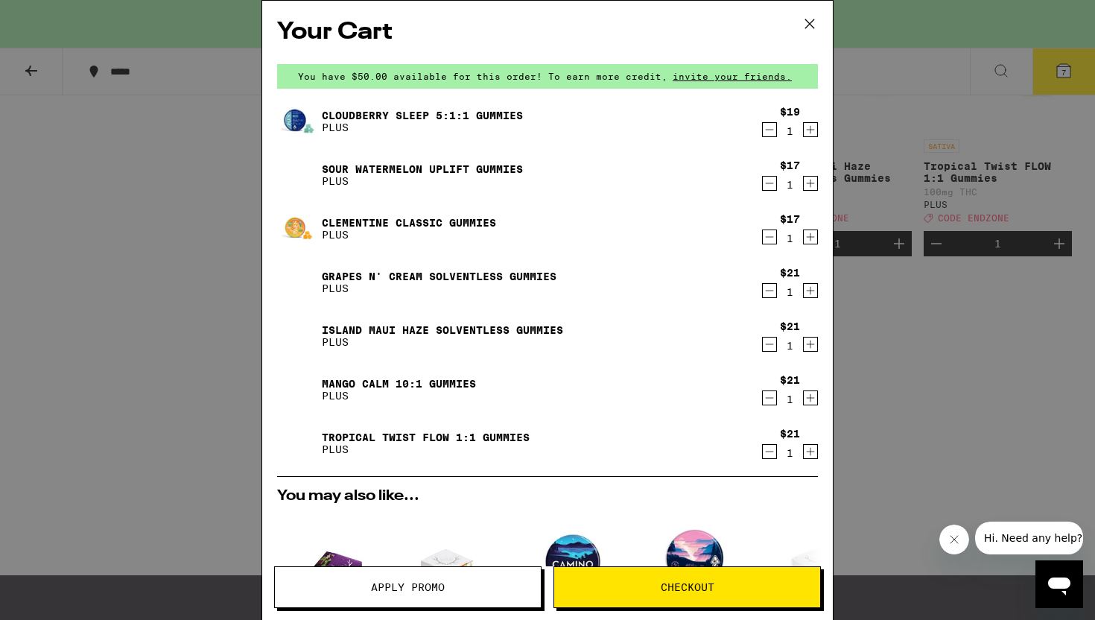
click at [465, 384] on link "Mango CALM 10:1 Gummies" at bounding box center [399, 384] width 154 height 12
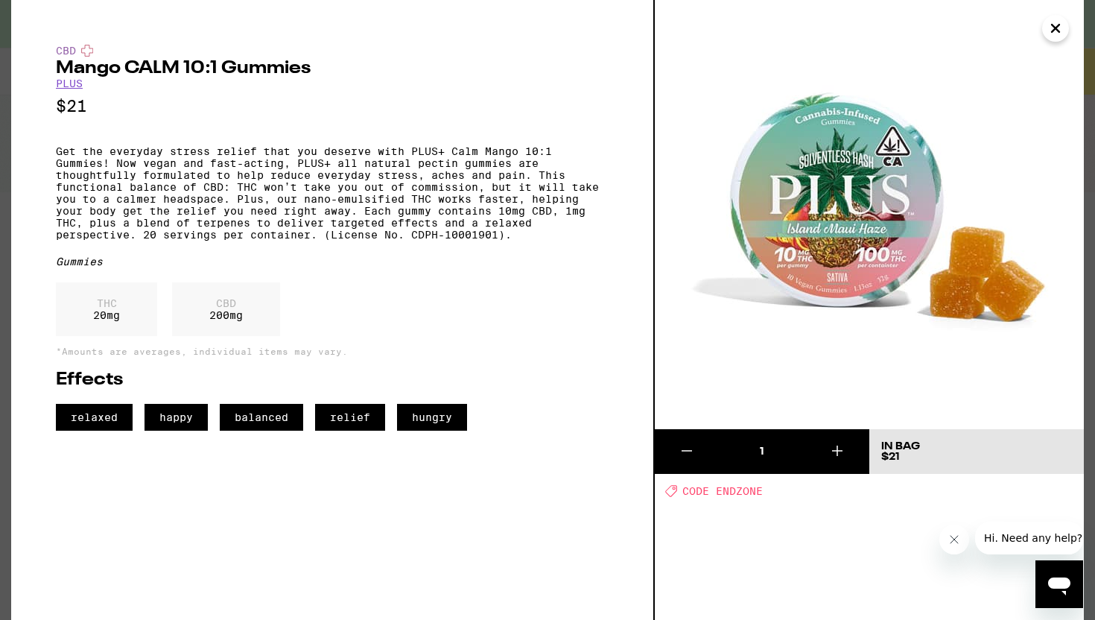
scroll to position [1704, 0]
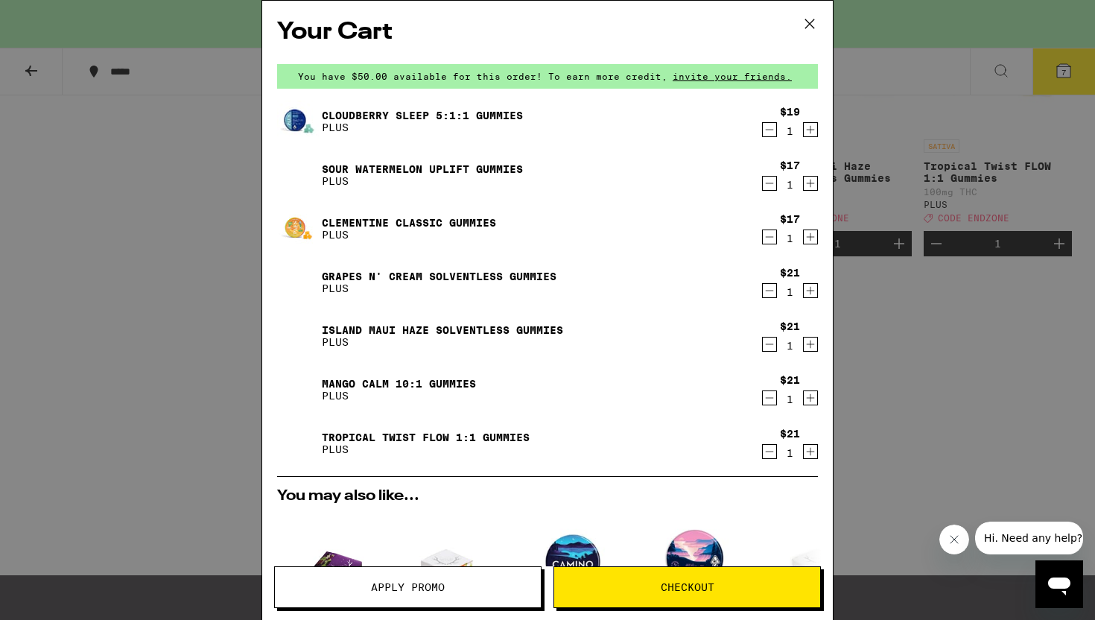
click at [440, 428] on div "Tropical Twist FLOW 1:1 Gummies PLUS" at bounding box center [518, 443] width 483 height 42
click at [441, 436] on link "Tropical Twist FLOW 1:1 Gummies" at bounding box center [426, 437] width 208 height 12
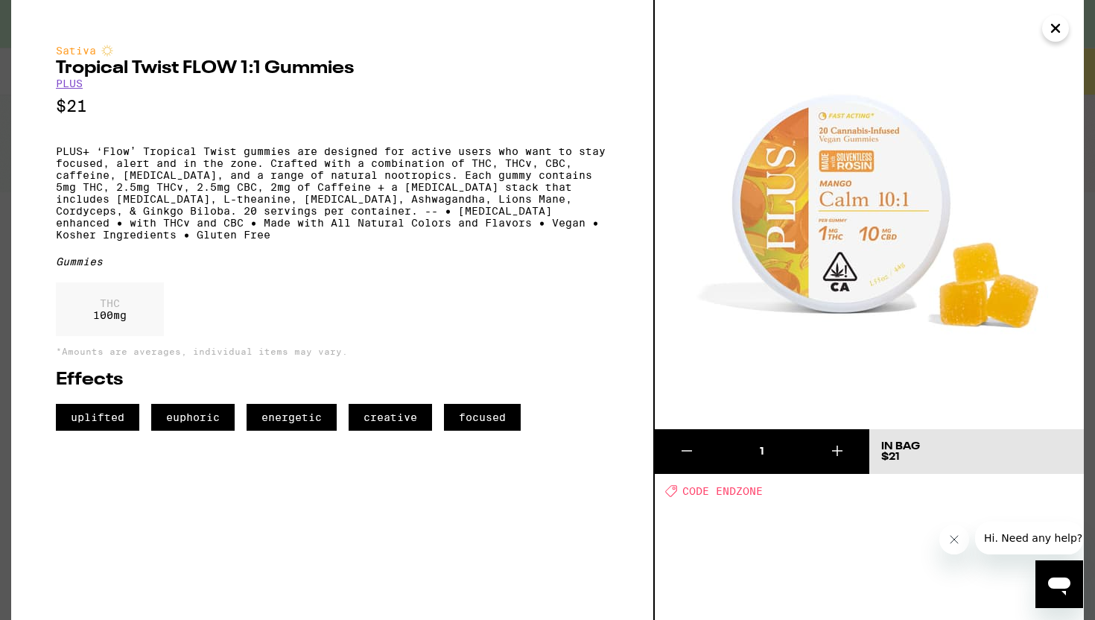
click at [682, 451] on icon at bounding box center [687, 451] width 18 height 18
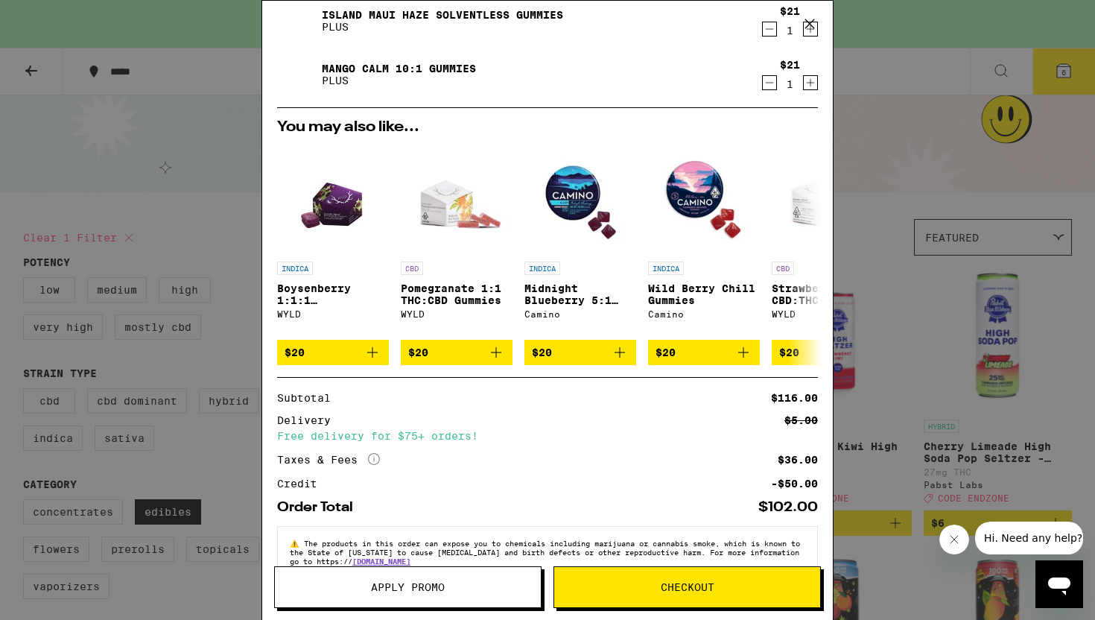
scroll to position [355, 0]
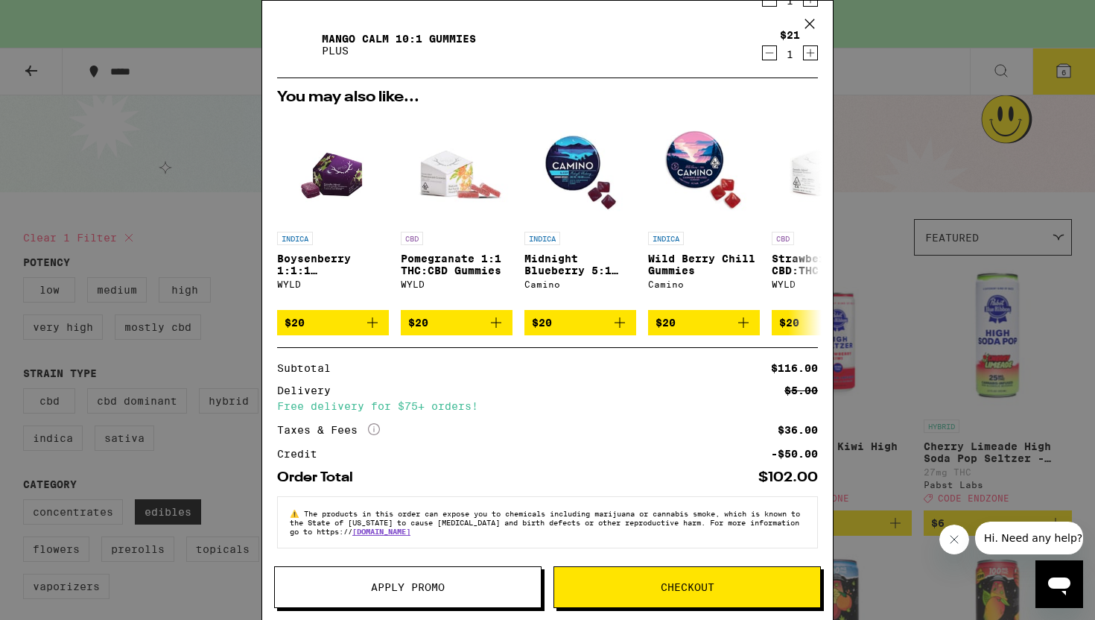
click at [88, 208] on div "Your Cart You have $50.00 available for this order! To earn more credit, invite…" at bounding box center [547, 310] width 1095 height 620
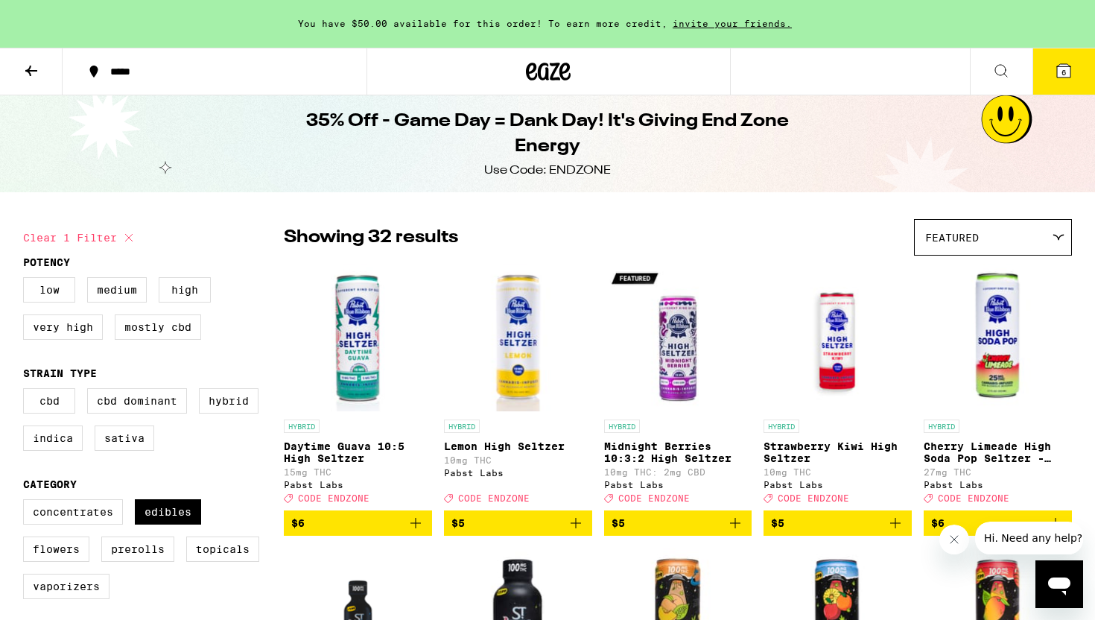
click at [1053, 78] on button "6" at bounding box center [1064, 71] width 63 height 46
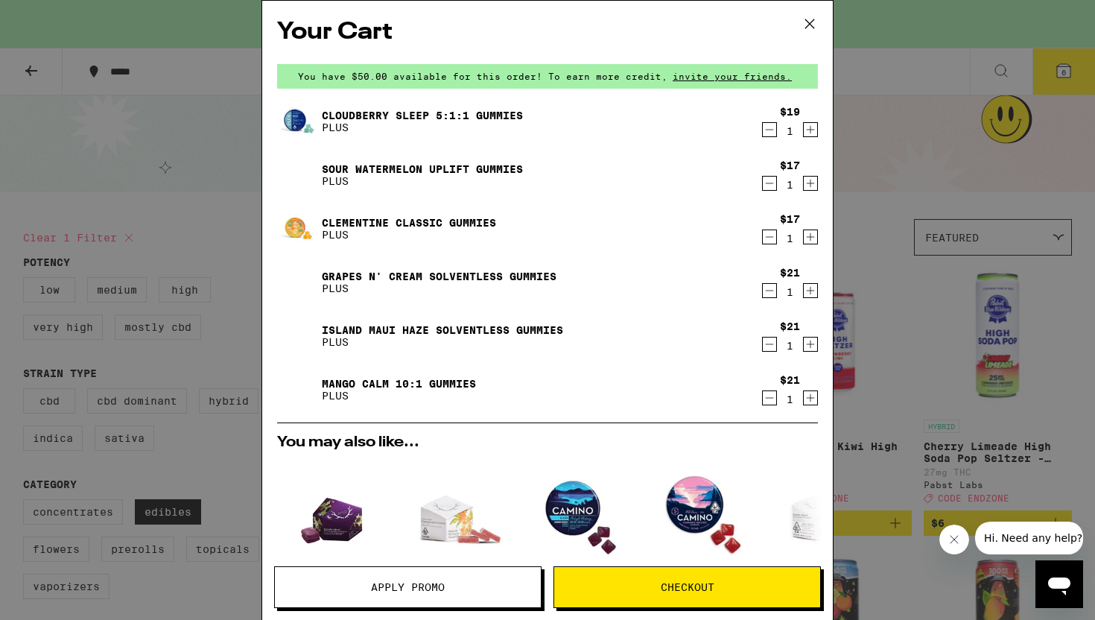
click at [420, 583] on span "Apply Promo" at bounding box center [408, 587] width 74 height 10
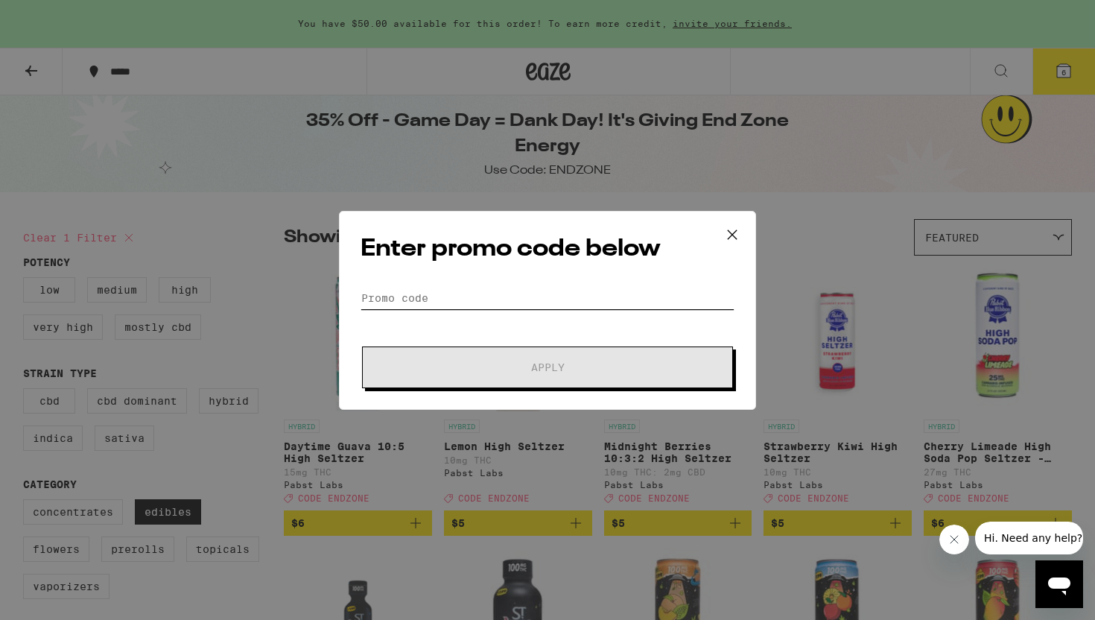
click at [416, 294] on input "Promo Code" at bounding box center [548, 298] width 374 height 22
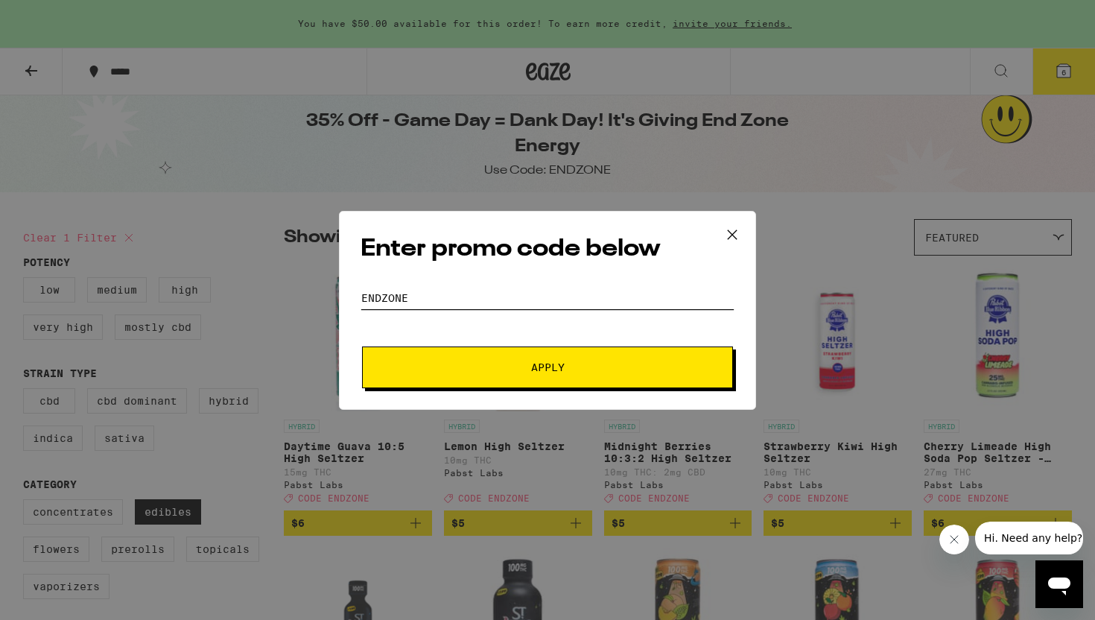
type input "endzone"
click at [459, 366] on span "Apply" at bounding box center [547, 367] width 268 height 10
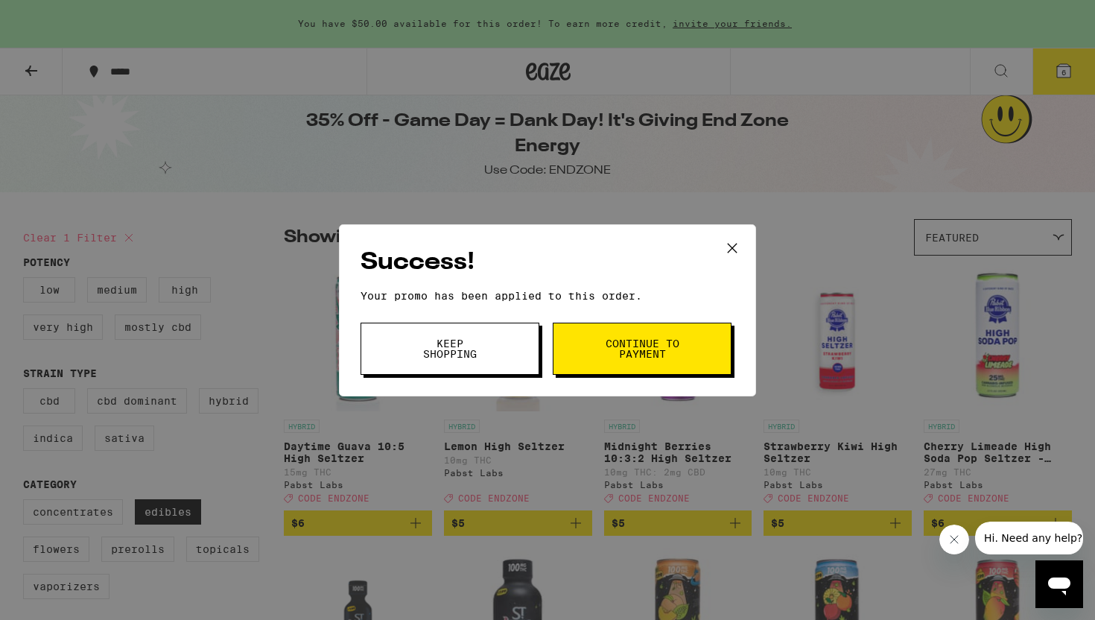
click at [638, 355] on span "Continue to payment" at bounding box center [642, 348] width 76 height 21
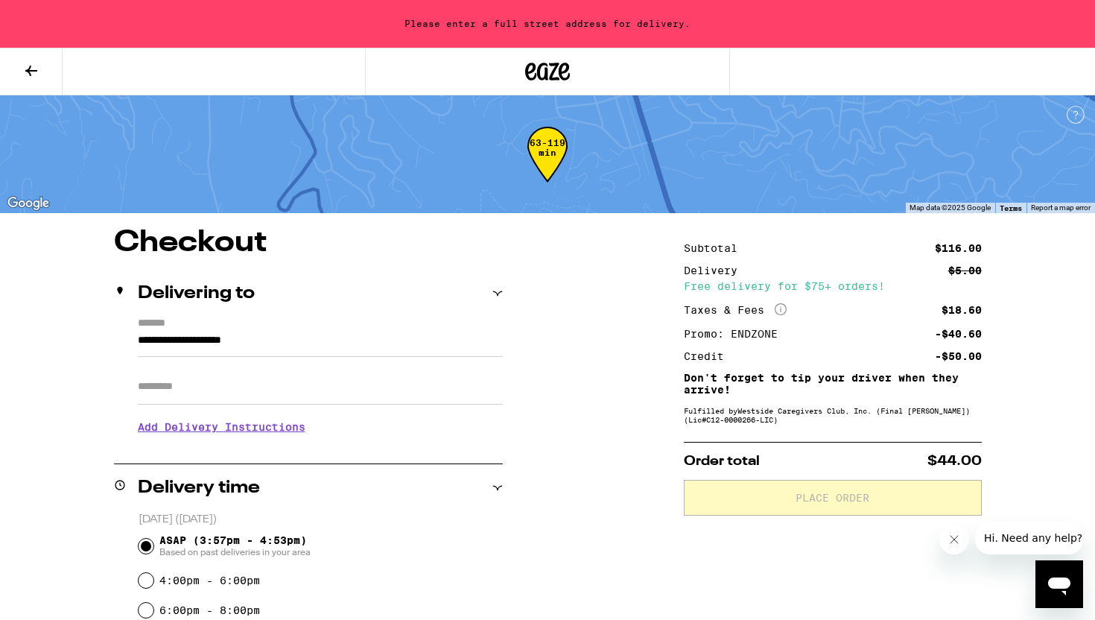
click at [236, 342] on input "**********" at bounding box center [320, 344] width 365 height 25
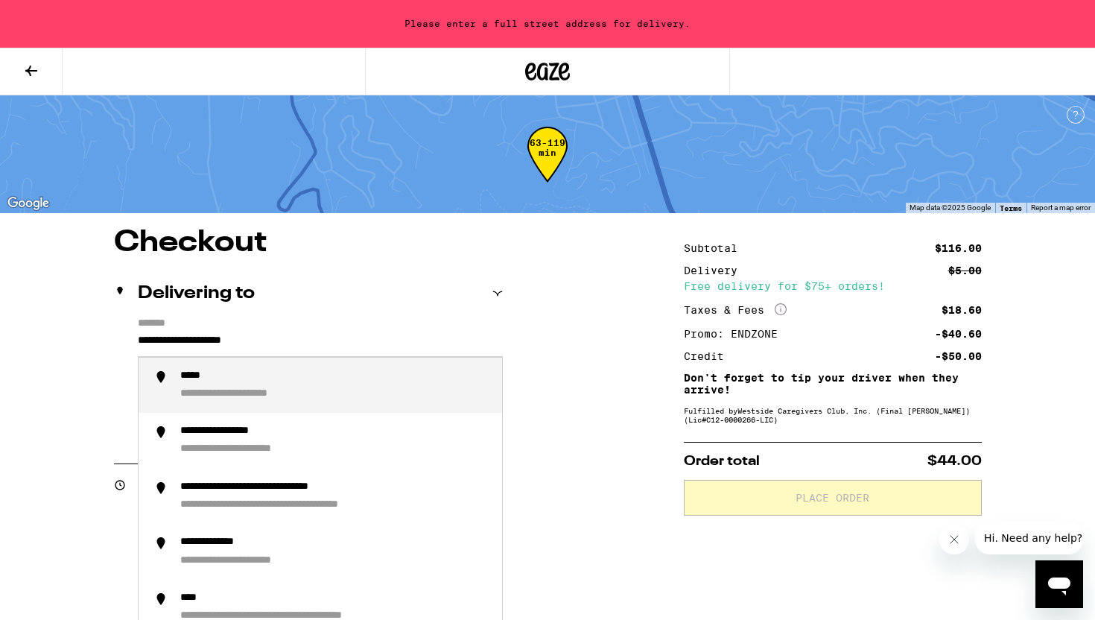
drag, startPoint x: 365, startPoint y: 349, endPoint x: 123, endPoint y: 329, distance: 242.9
click at [123, 329] on div "**********" at bounding box center [308, 381] width 389 height 129
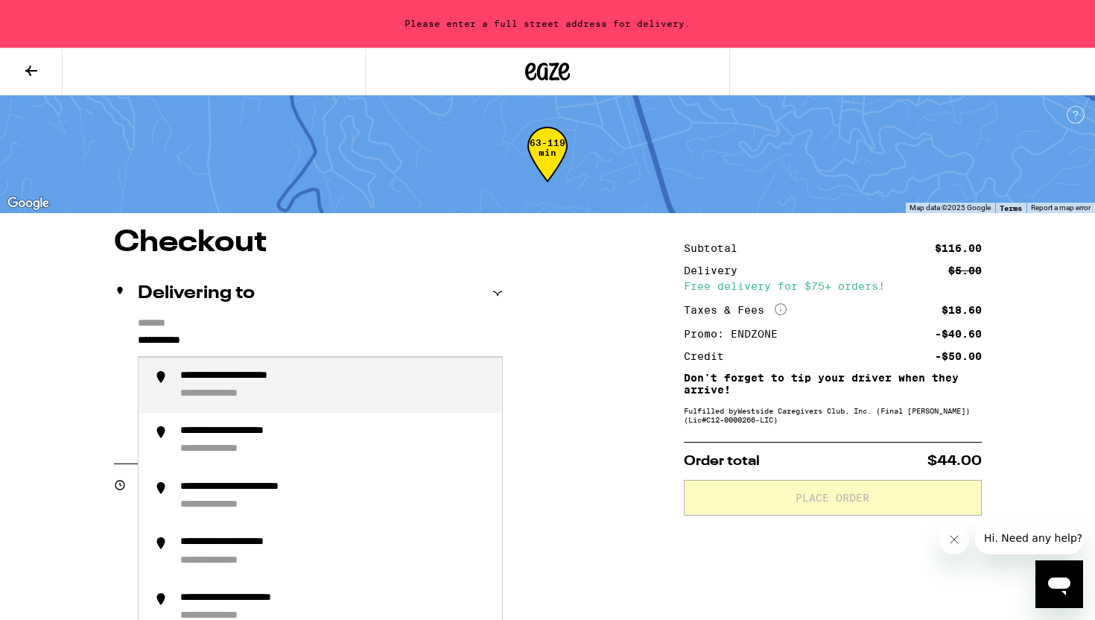
click at [194, 380] on div "**********" at bounding box center [257, 377] width 155 height 14
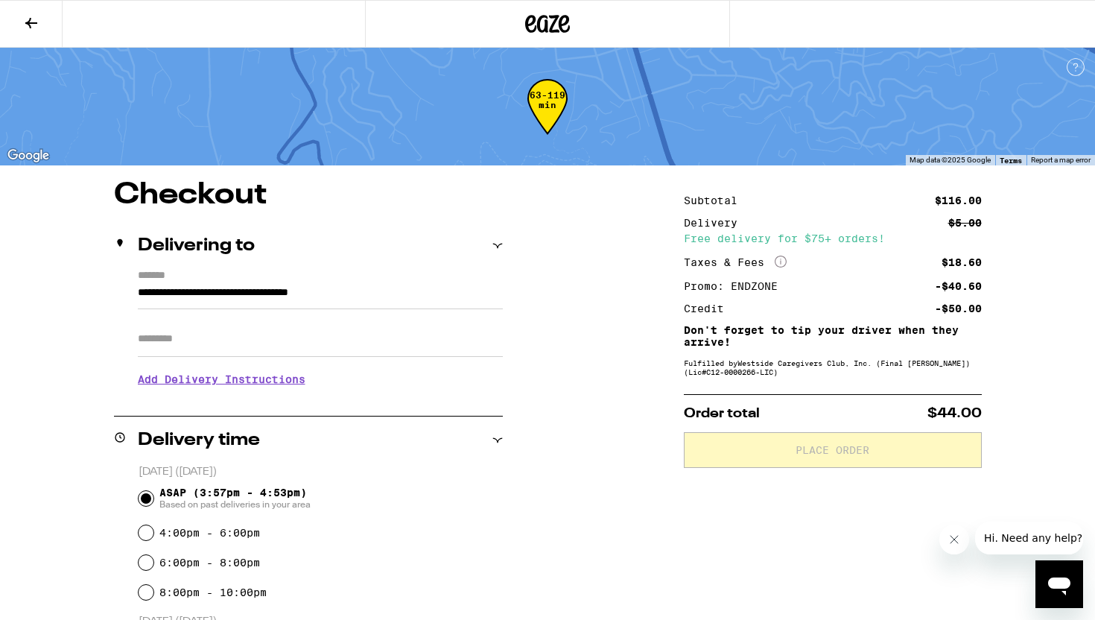
type input "**********"
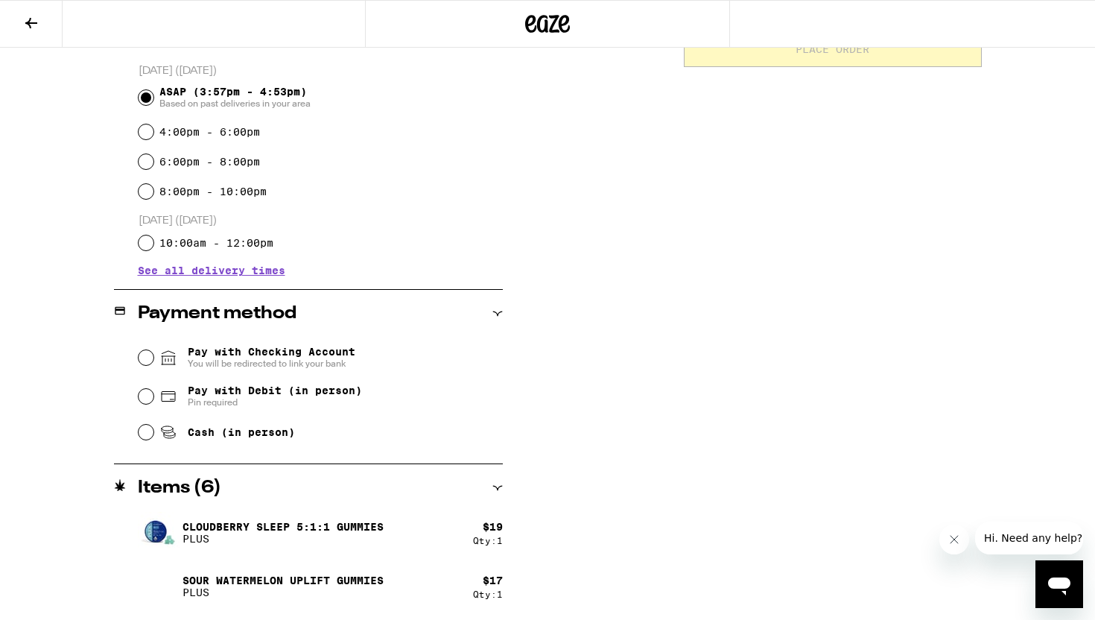
scroll to position [434, 0]
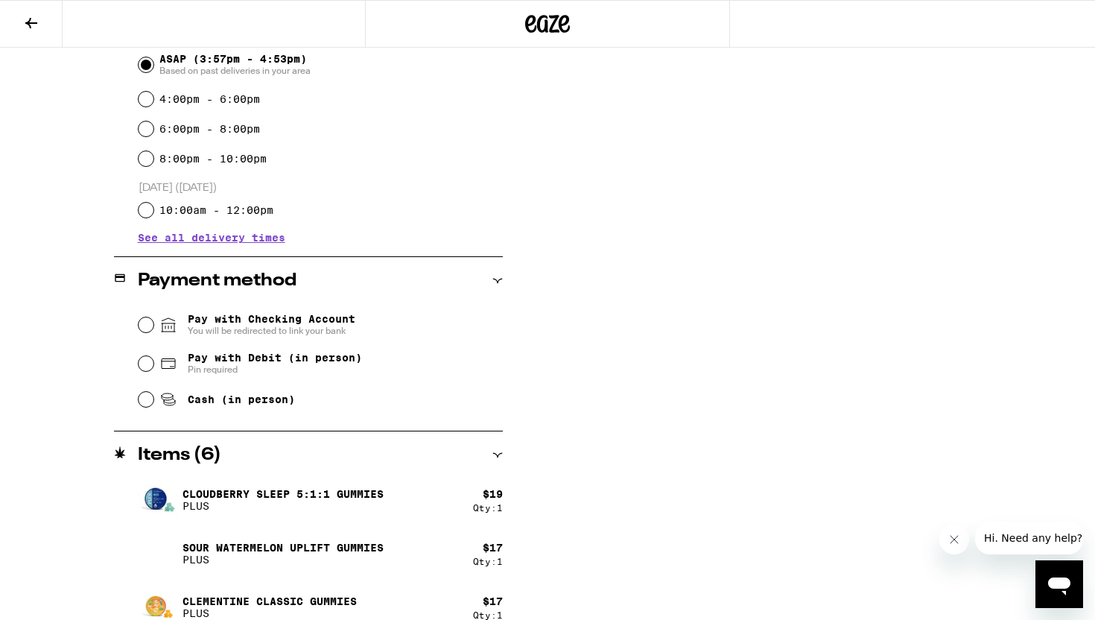
click at [268, 403] on span "Cash (in person)" at bounding box center [241, 399] width 107 height 12
click at [153, 403] on input "Cash (in person)" at bounding box center [146, 399] width 15 height 15
radio input "true"
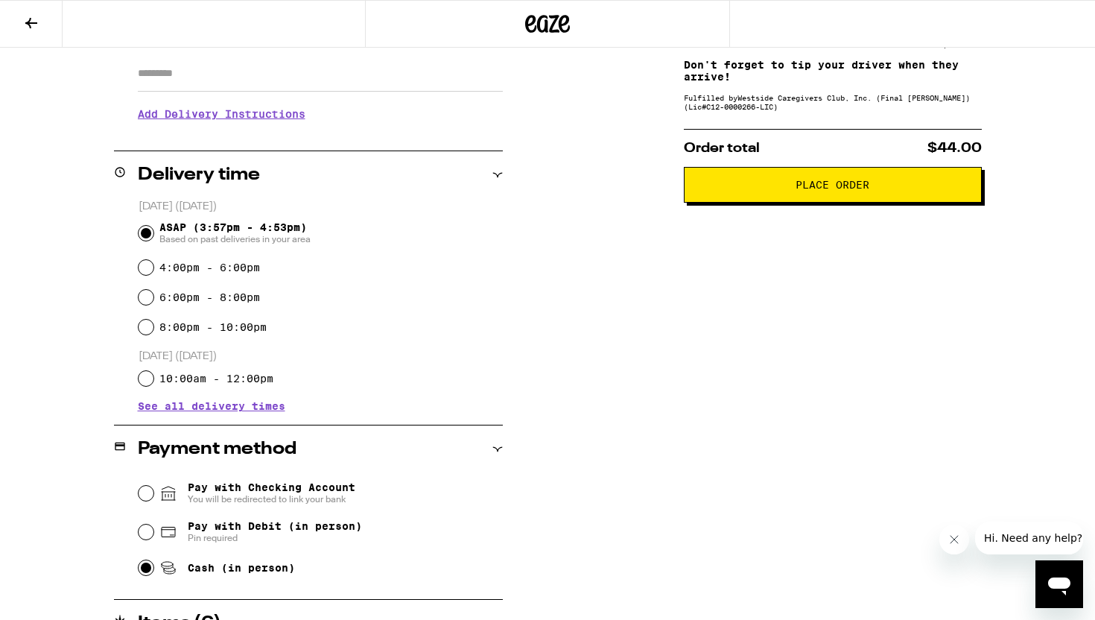
scroll to position [0, 0]
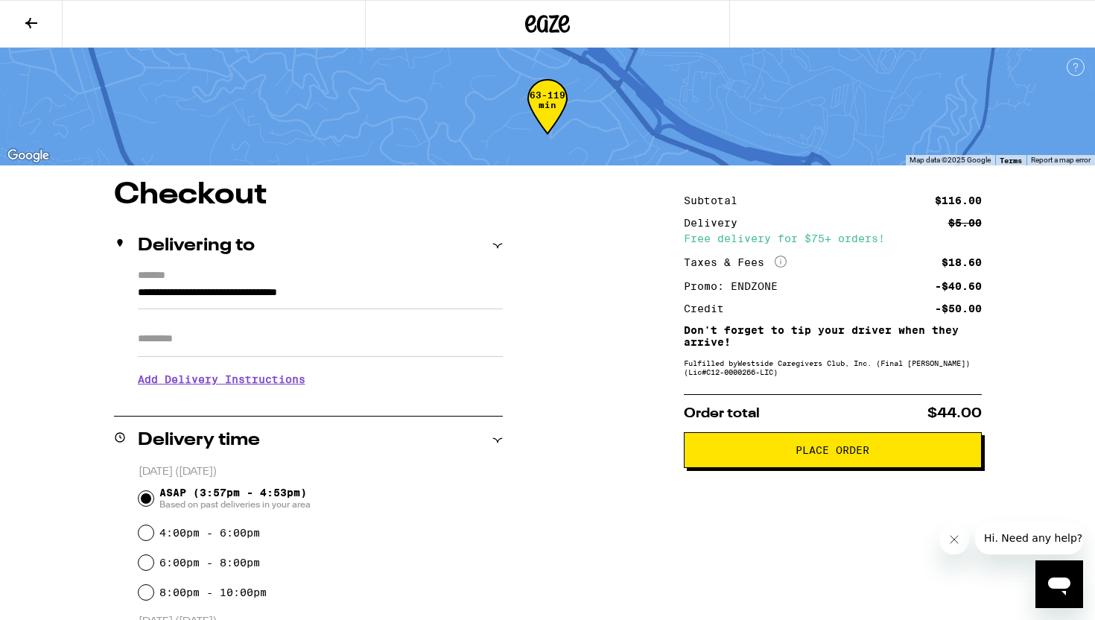
click at [922, 448] on button "Place Order" at bounding box center [833, 450] width 298 height 36
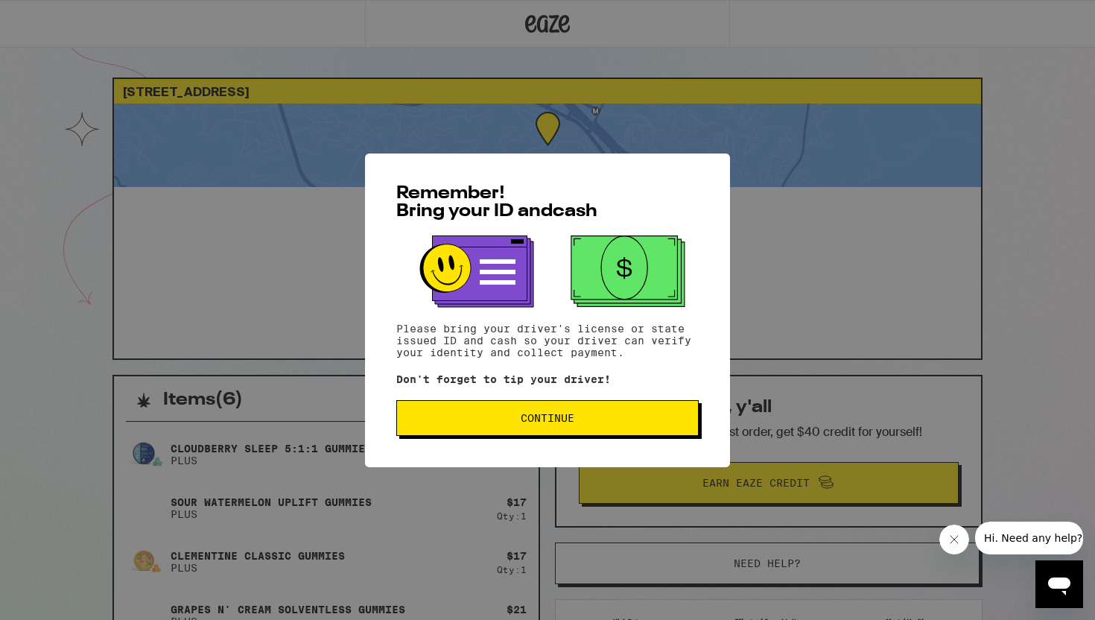
click at [603, 404] on button "Continue" at bounding box center [547, 418] width 302 height 36
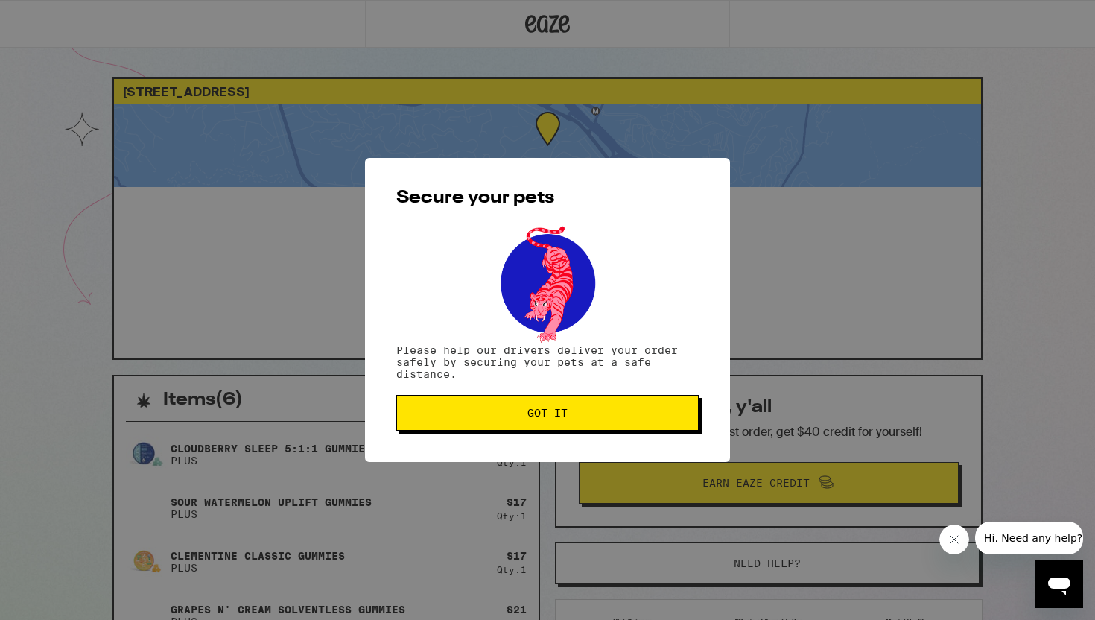
click at [603, 404] on button "Got it" at bounding box center [547, 413] width 302 height 36
